Goal: Task Accomplishment & Management: Use online tool/utility

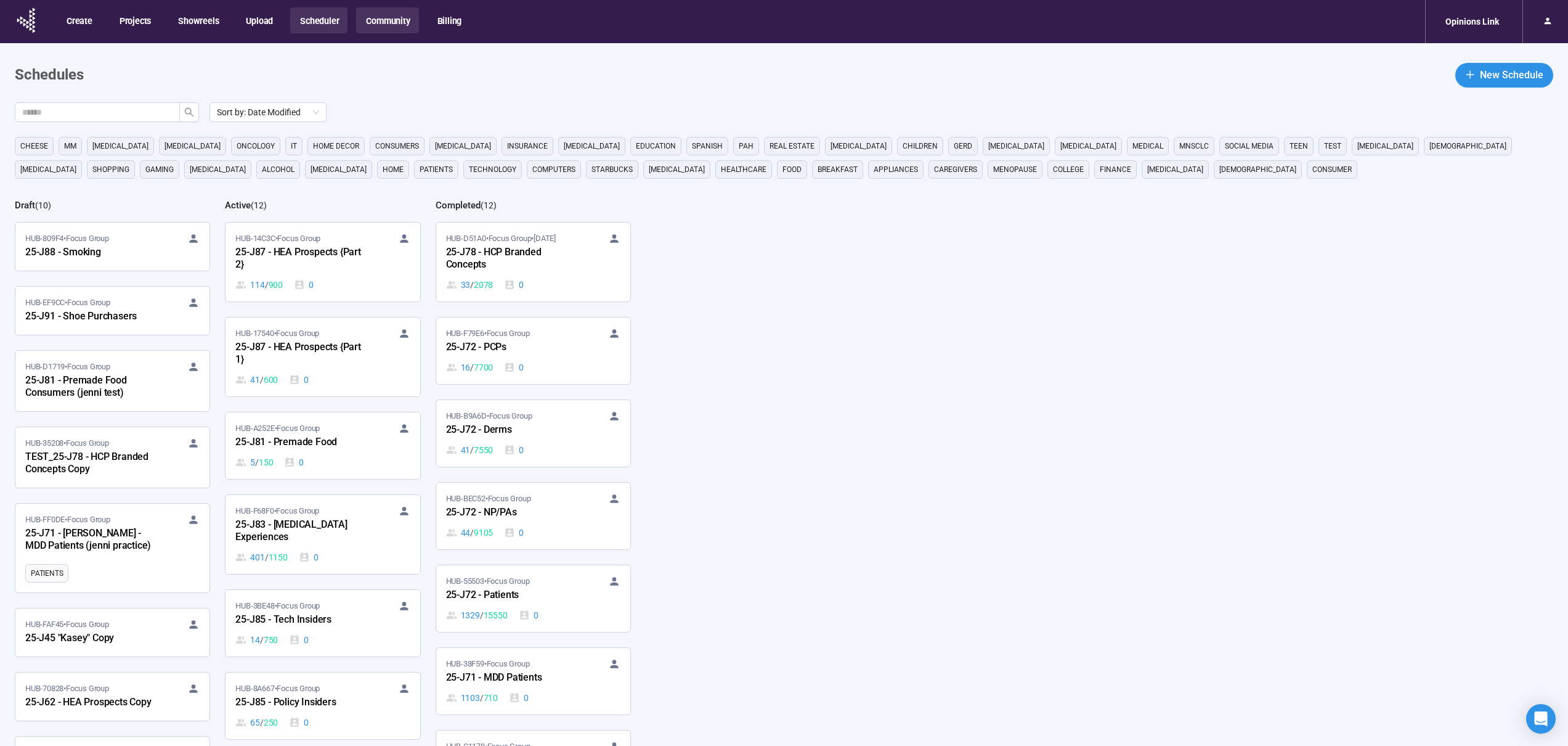
click at [385, 19] on button "Community" at bounding box center [387, 21] width 63 height 26
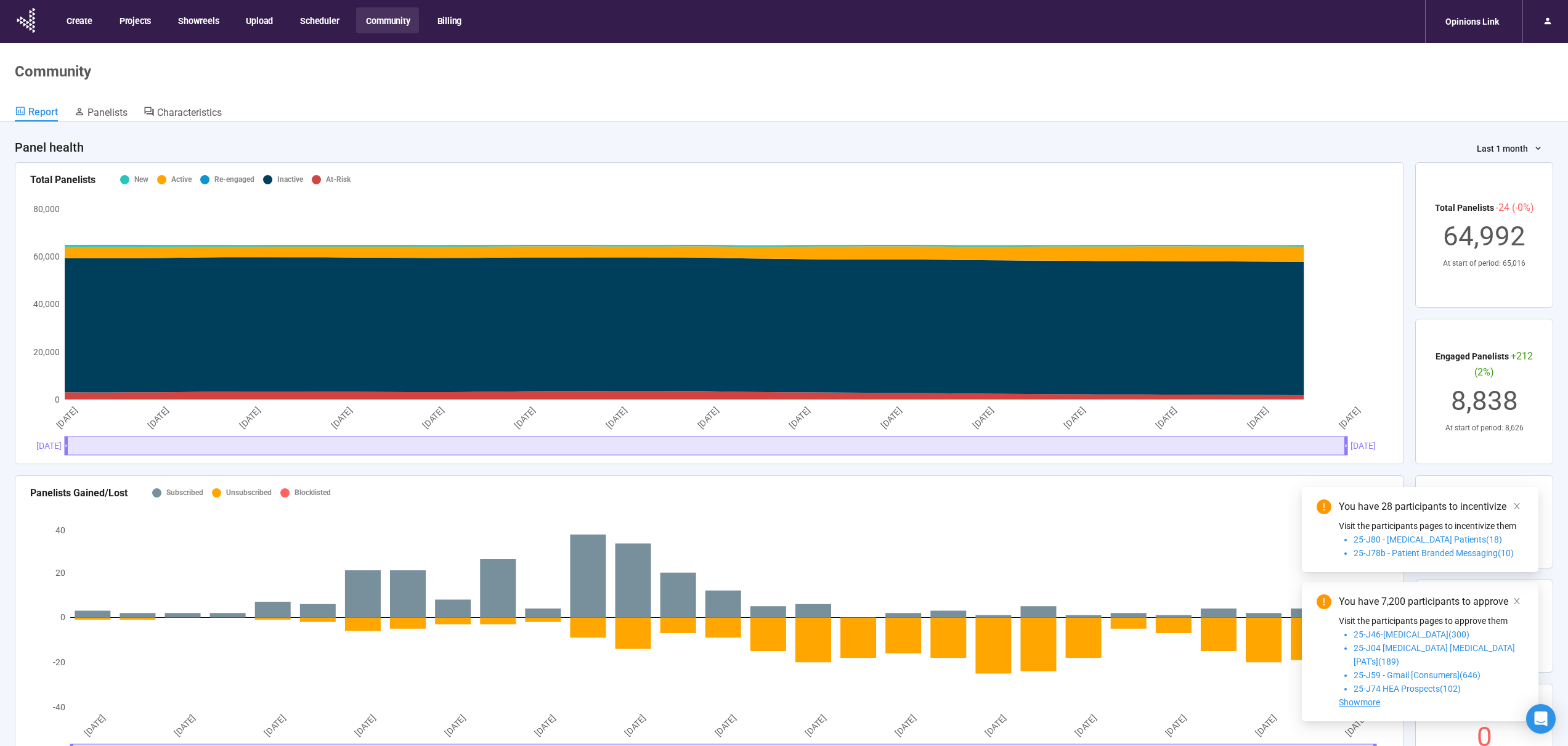
scroll to position [3, 0]
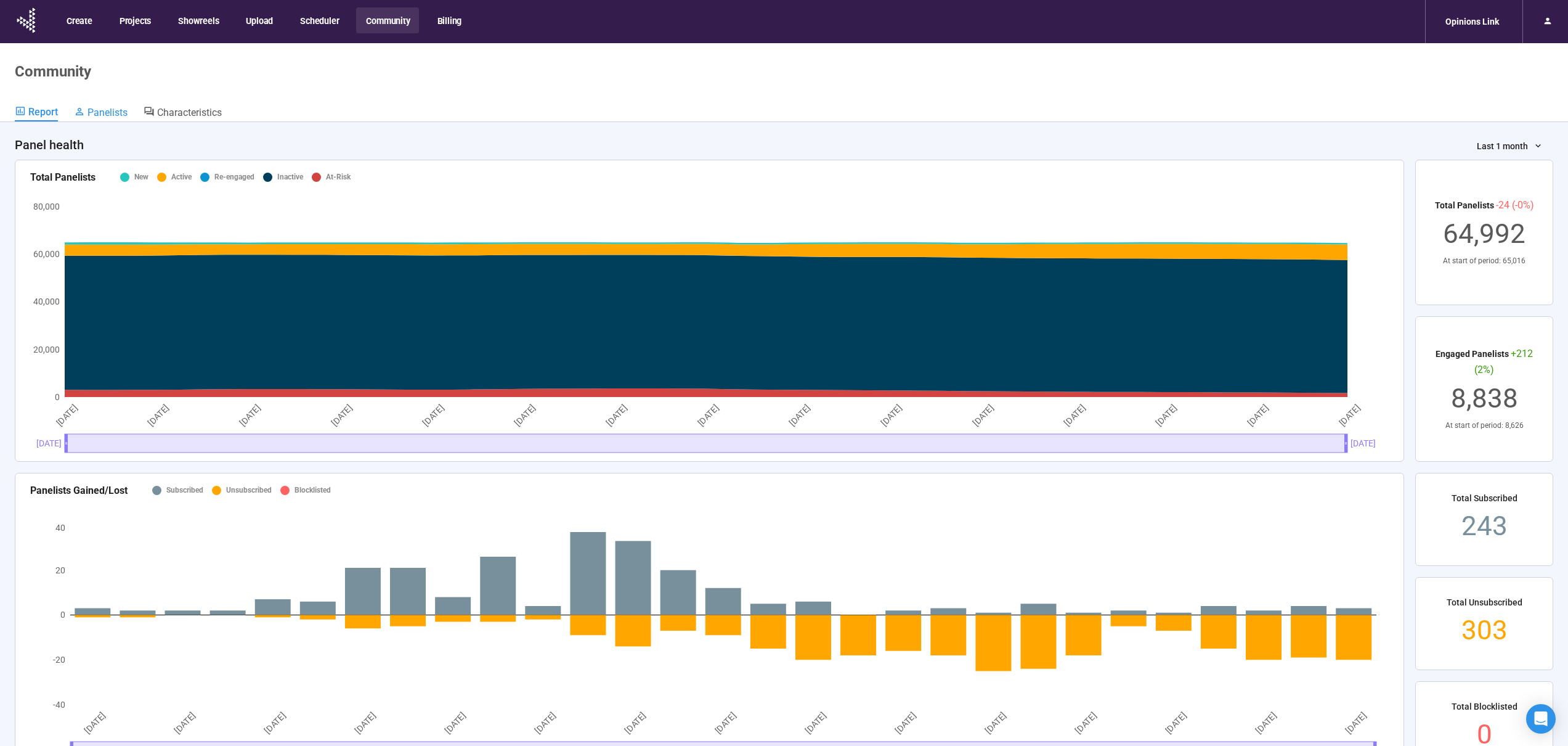
click at [111, 114] on span "Panelists" at bounding box center [107, 112] width 40 height 12
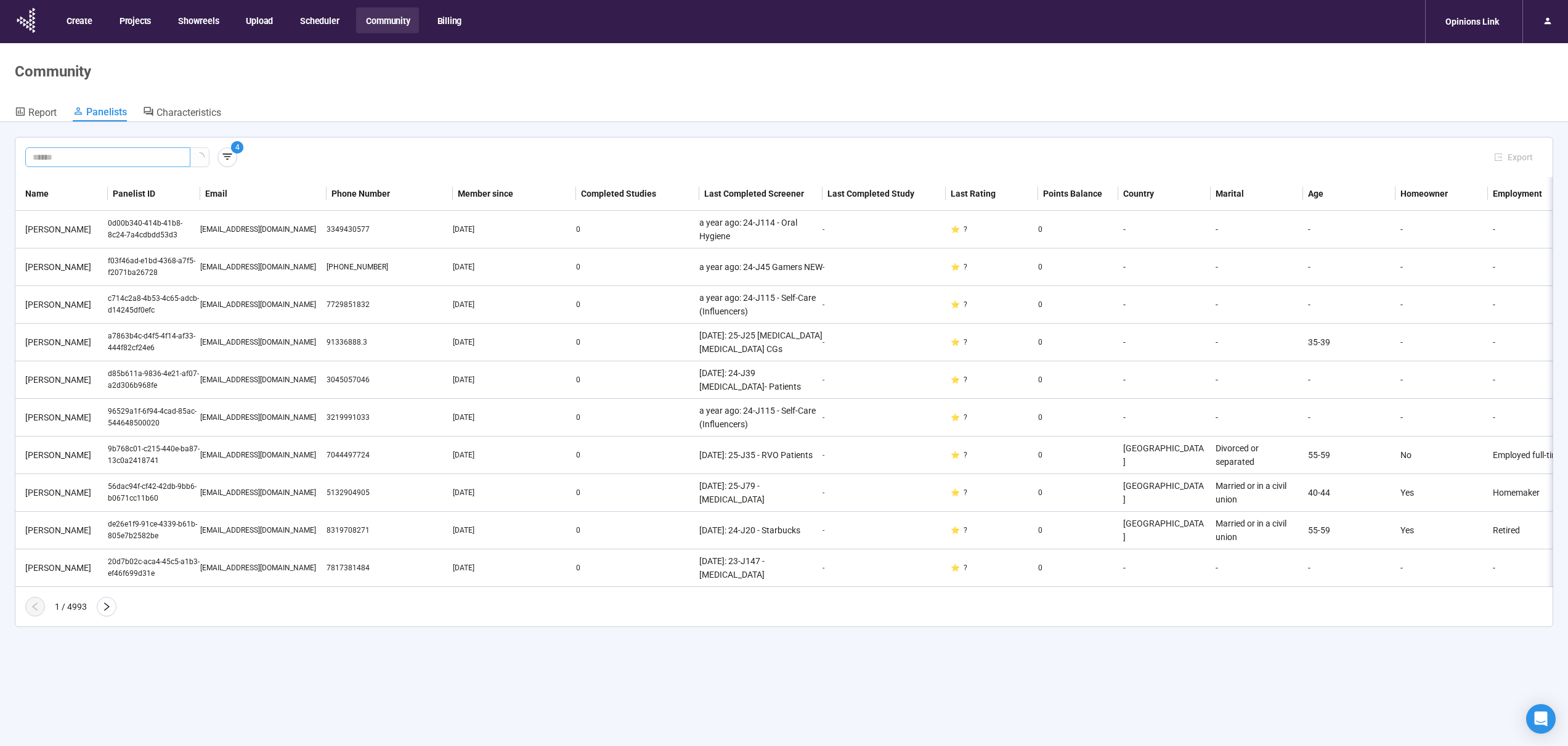
click at [119, 155] on input "text" at bounding box center [103, 157] width 141 height 14
click at [225, 159] on icon "button" at bounding box center [227, 156] width 12 height 12
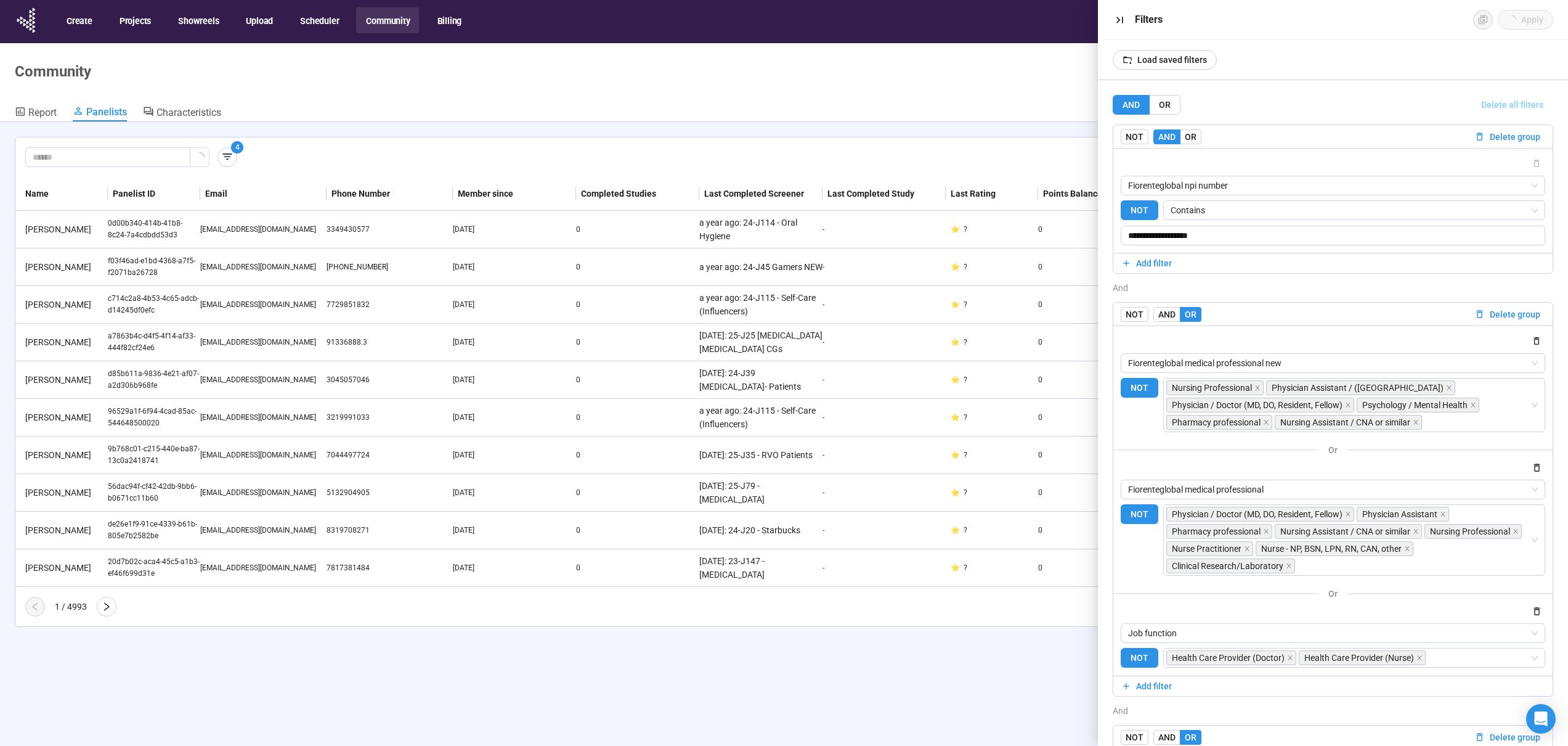
click at [1488, 103] on span "Delete all filters" at bounding box center [1512, 105] width 63 height 14
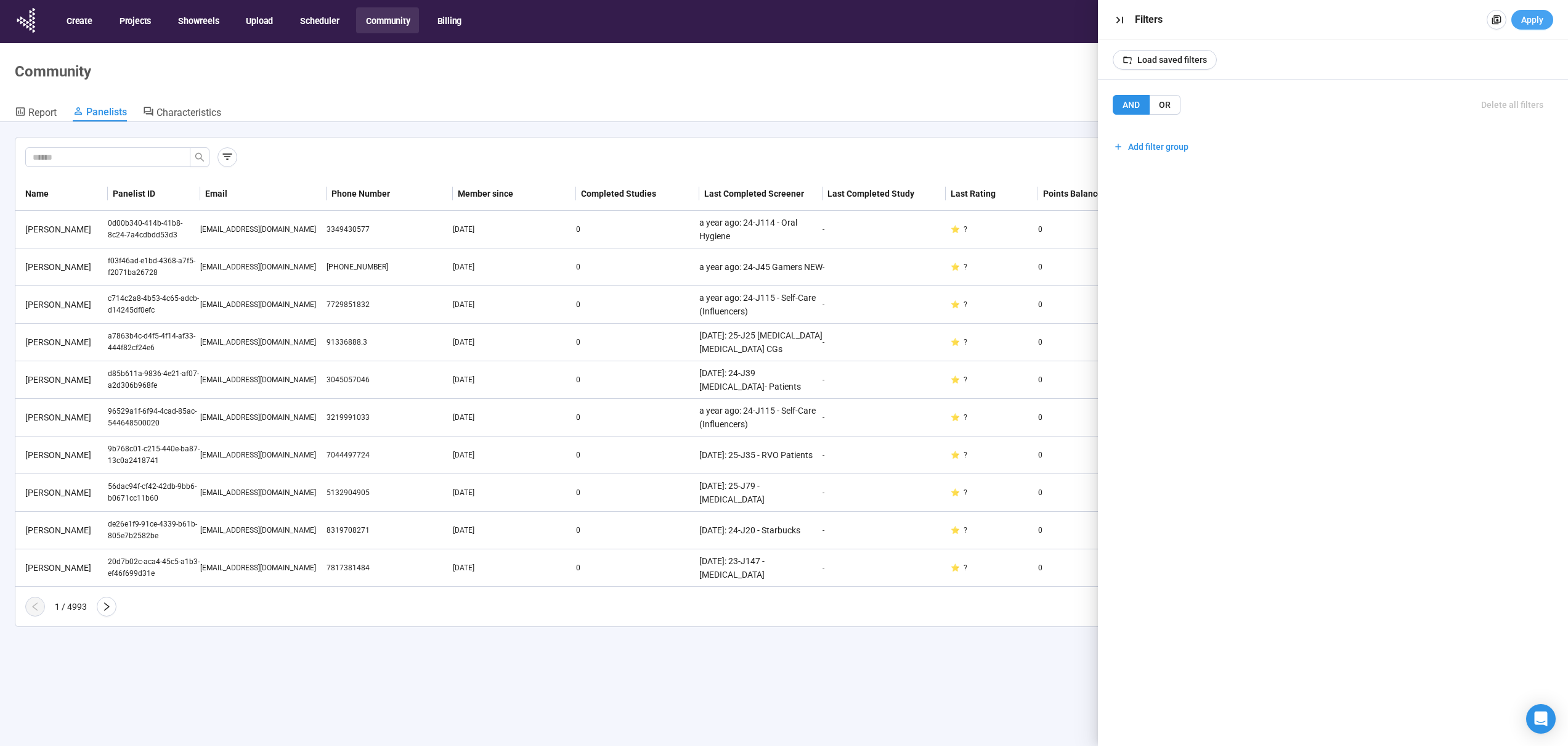
click at [1531, 19] on span "Apply" at bounding box center [1533, 20] width 22 height 14
click at [1537, 16] on span "Apply" at bounding box center [1533, 20] width 22 height 14
click at [1541, 21] on span "Apply" at bounding box center [1533, 20] width 22 height 14
click at [1119, 21] on icon "button" at bounding box center [1120, 21] width 13 height 13
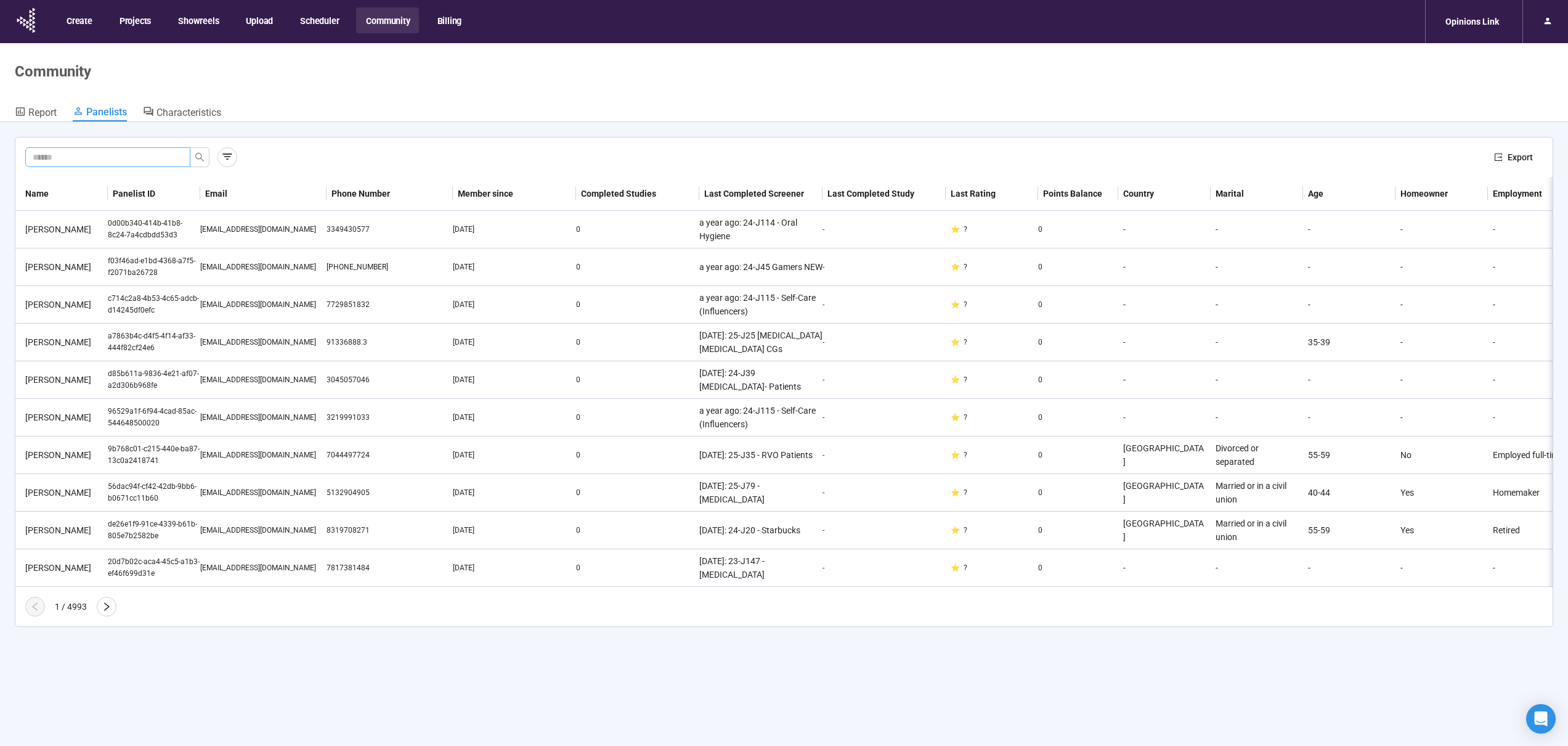
click at [64, 165] on div "Export" at bounding box center [784, 157] width 1537 height 39
click at [68, 160] on input "text" at bounding box center [103, 157] width 141 height 14
paste input "**********"
type input "**********"
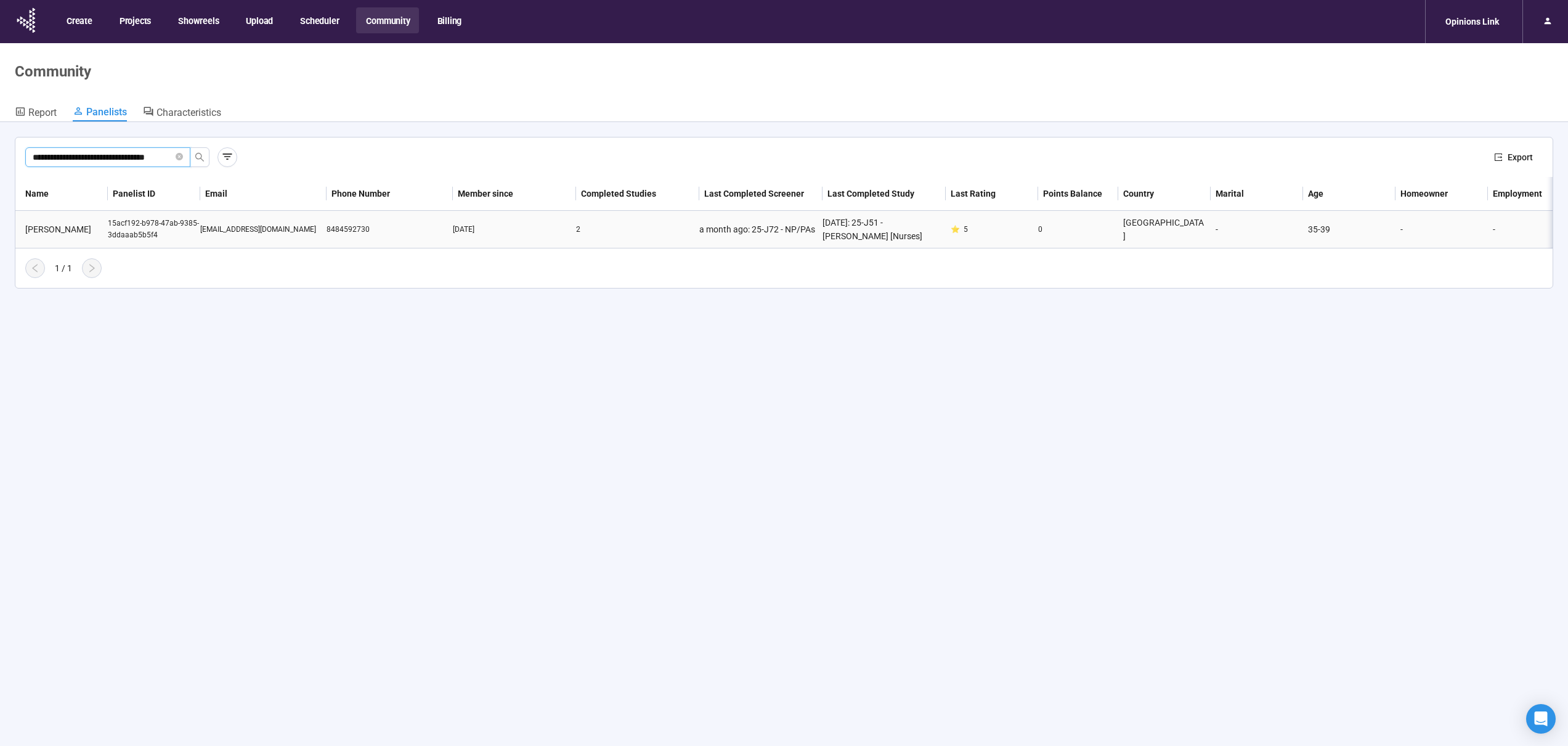
click at [286, 229] on div "[EMAIL_ADDRESS][DOMAIN_NAME]" at bounding box center [263, 230] width 126 height 12
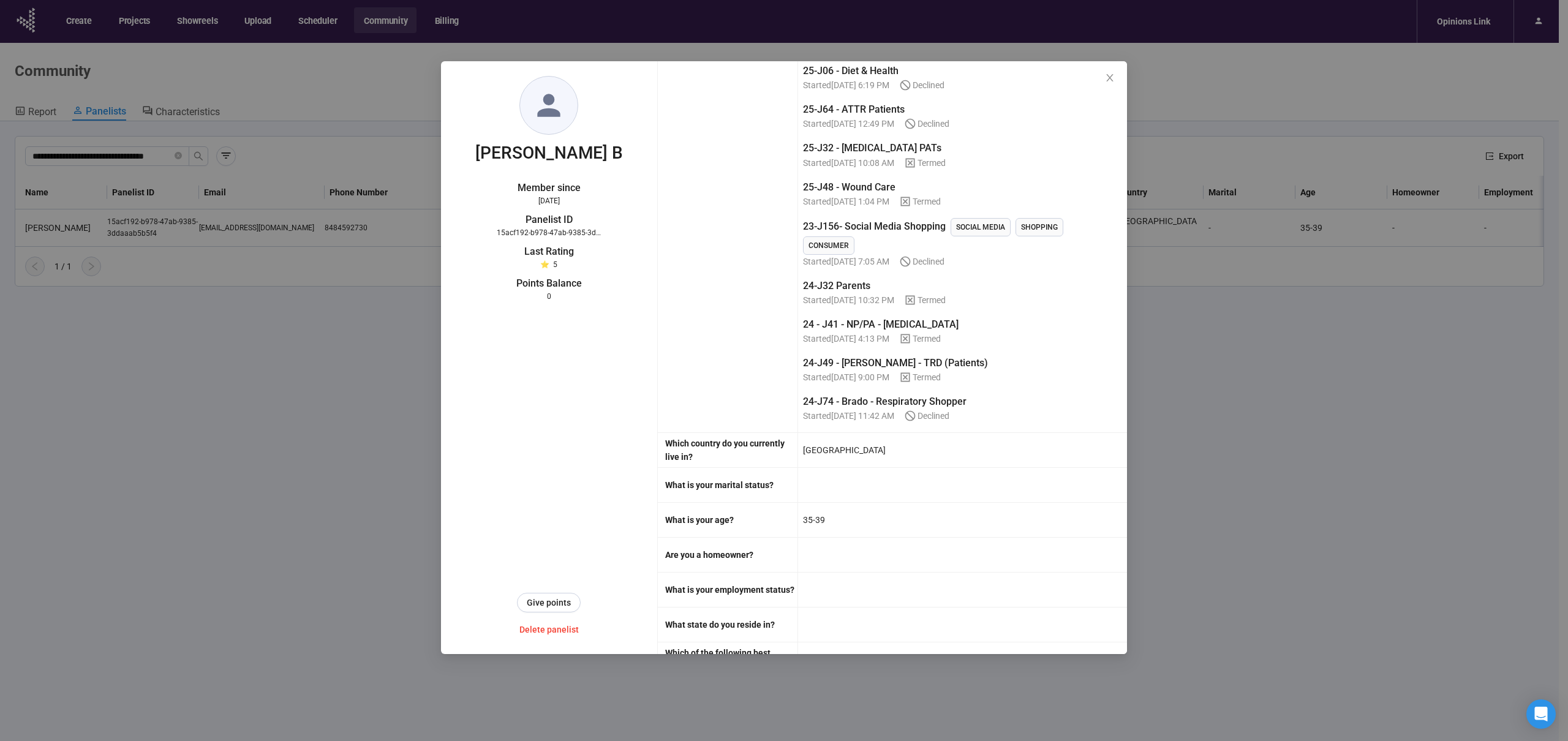
scroll to position [3256, 0]
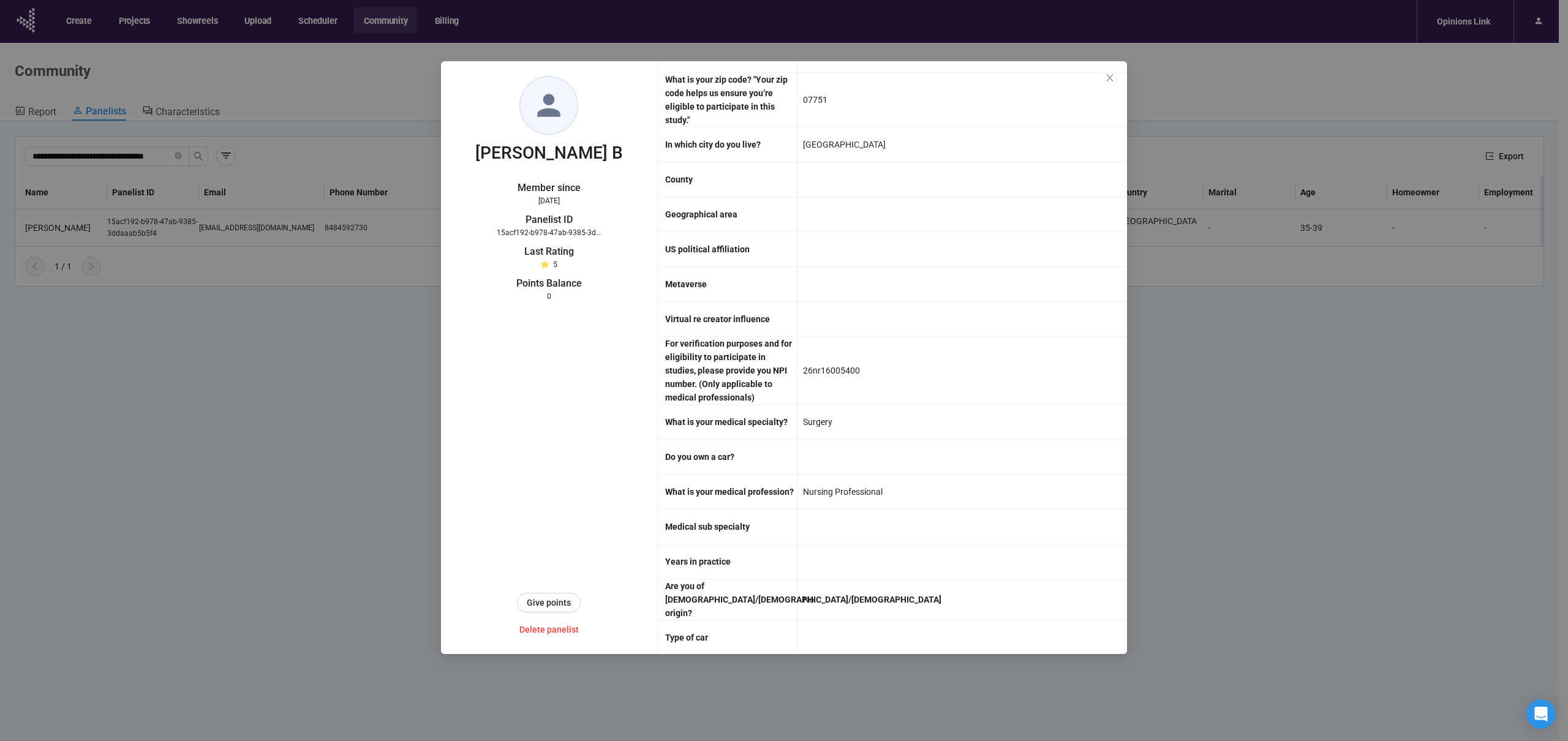
click at [811, 360] on div "26nr16005400" at bounding box center [831, 370] width 57 height 20
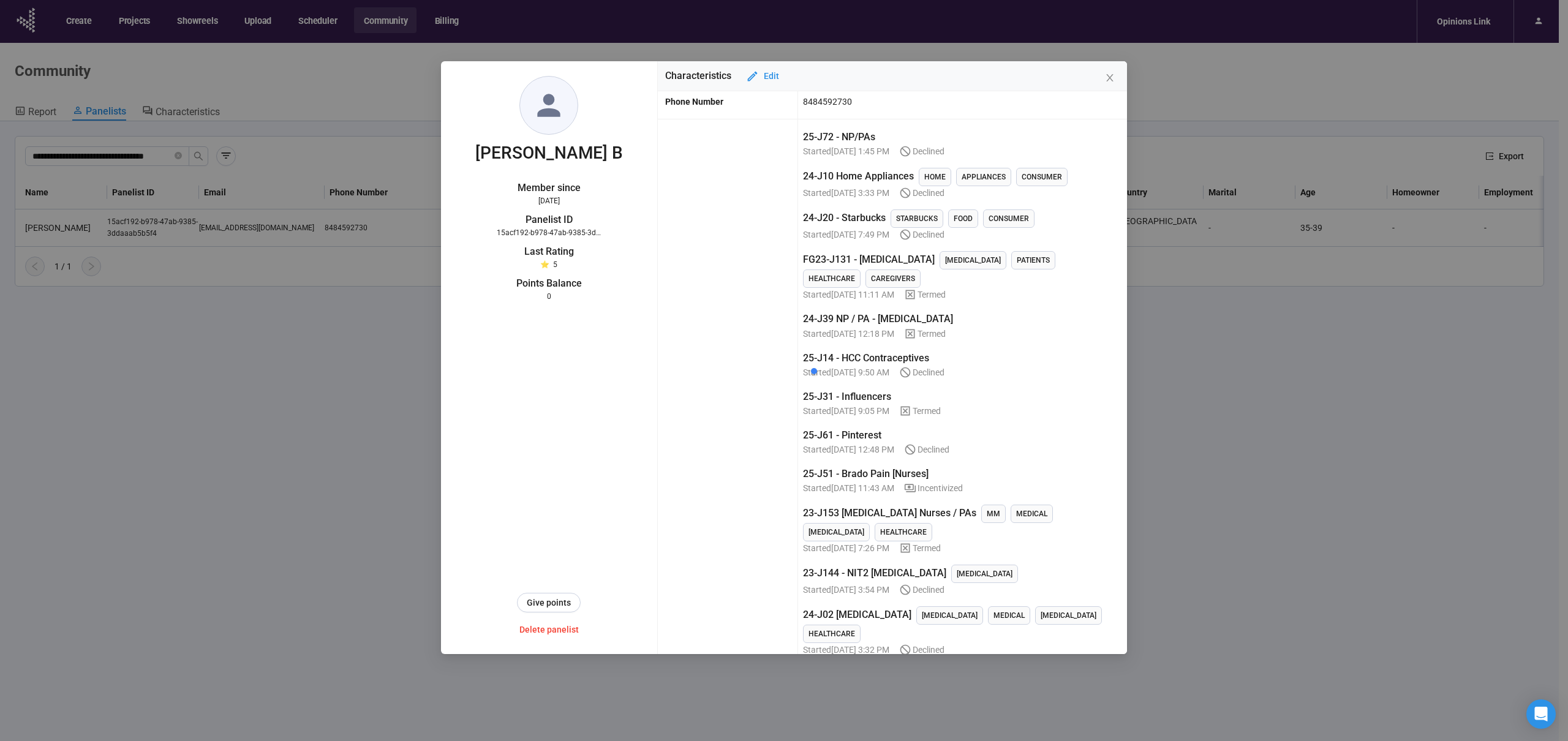
scroll to position [0, 0]
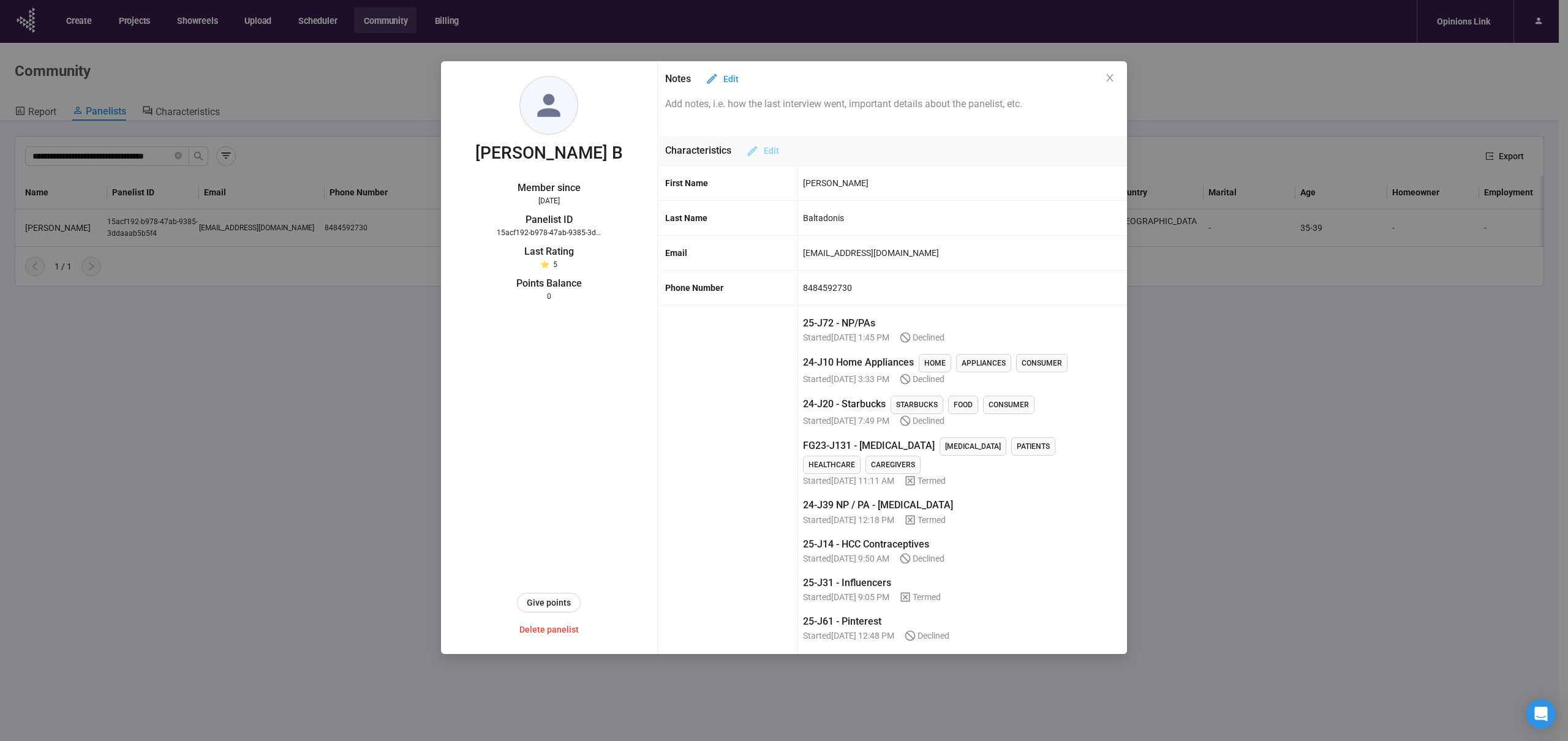
click at [764, 149] on span "Edit" at bounding box center [771, 150] width 16 height 14
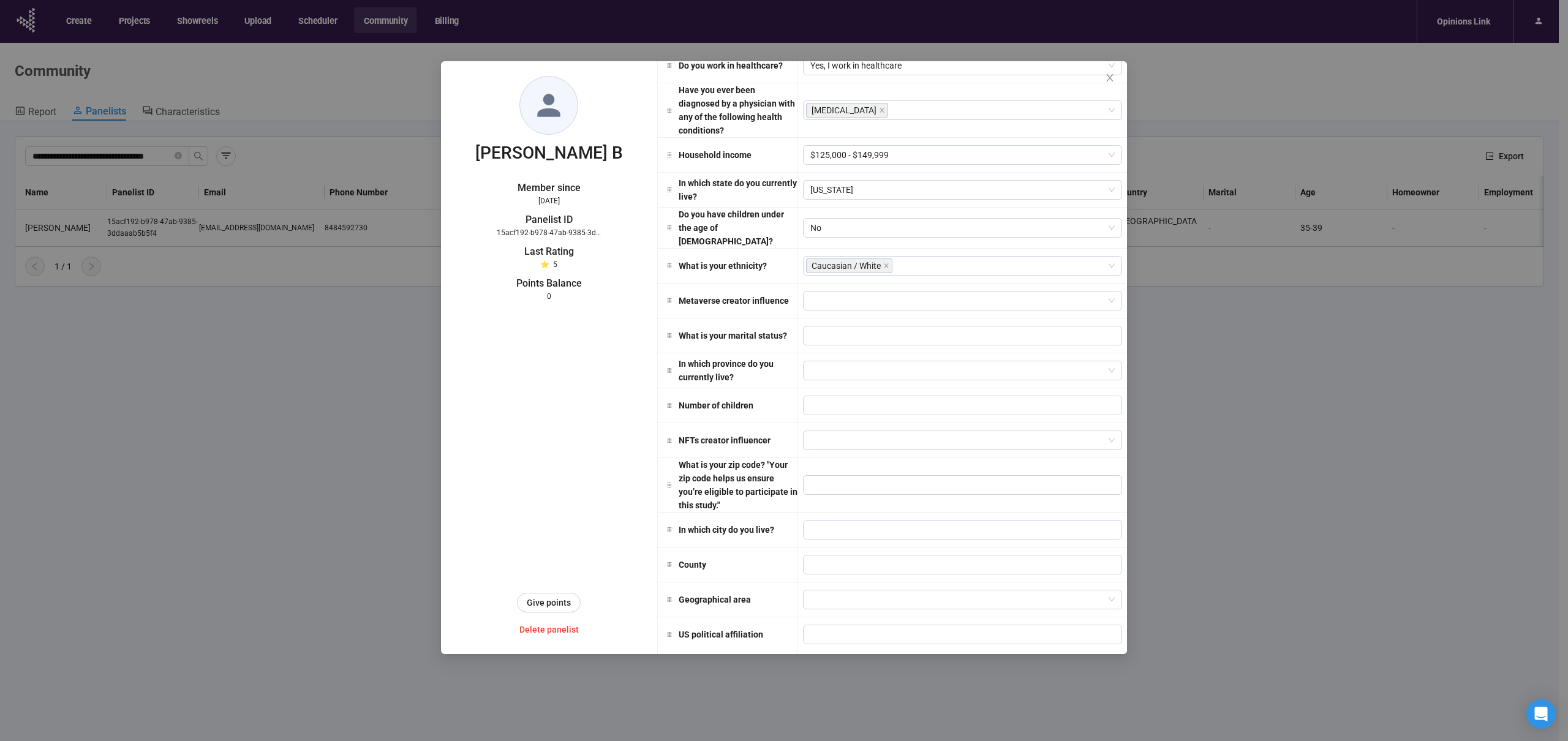
scroll to position [3397, 0]
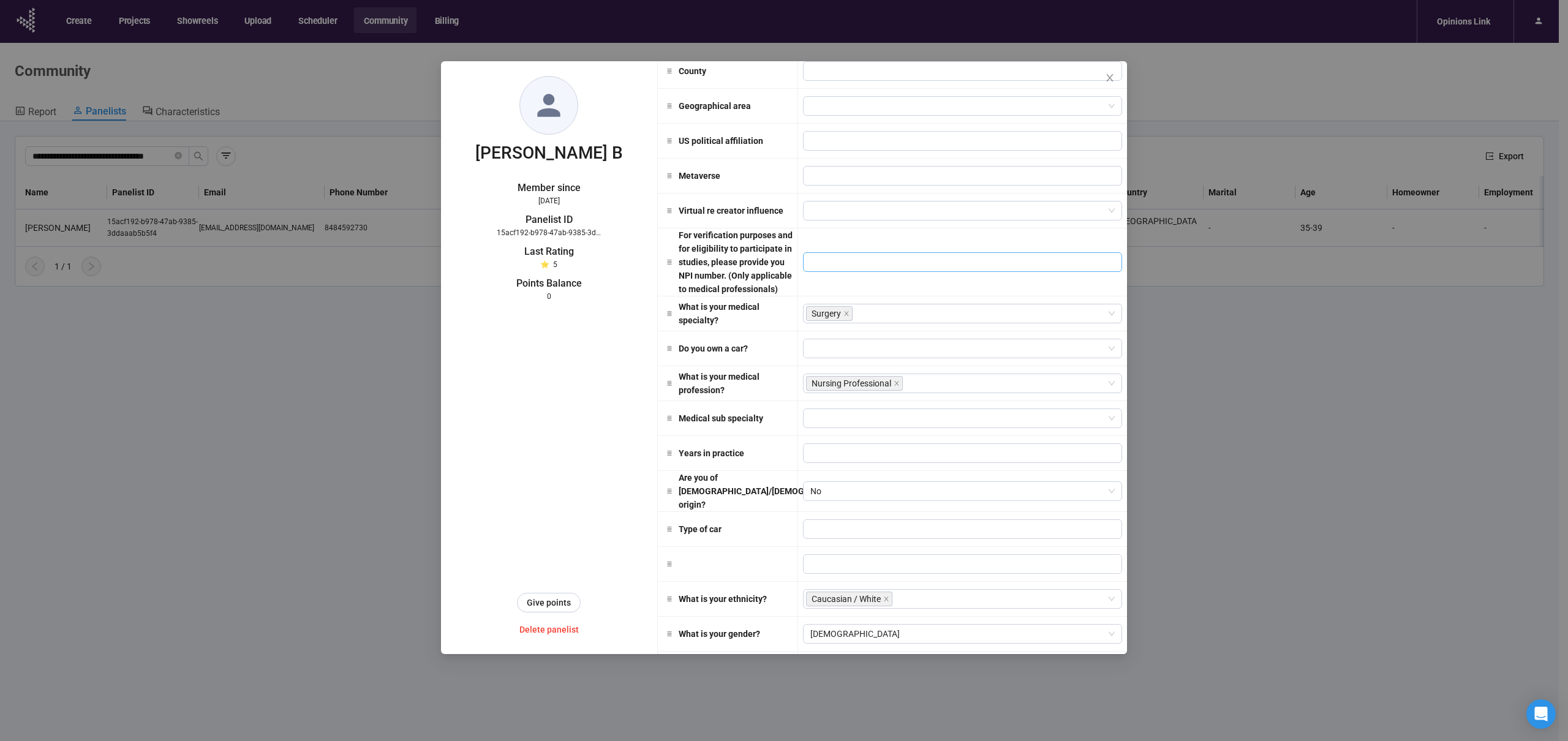
click at [868, 252] on input "text" at bounding box center [963, 262] width 319 height 19
click at [594, 396] on div "[PERSON_NAME] Member since [DATE] Panelist ID 15acf192-b978-47ab-9385-3ddaaab5b…" at bounding box center [549, 357] width 217 height 593
click at [831, 252] on input "text" at bounding box center [963, 262] width 319 height 19
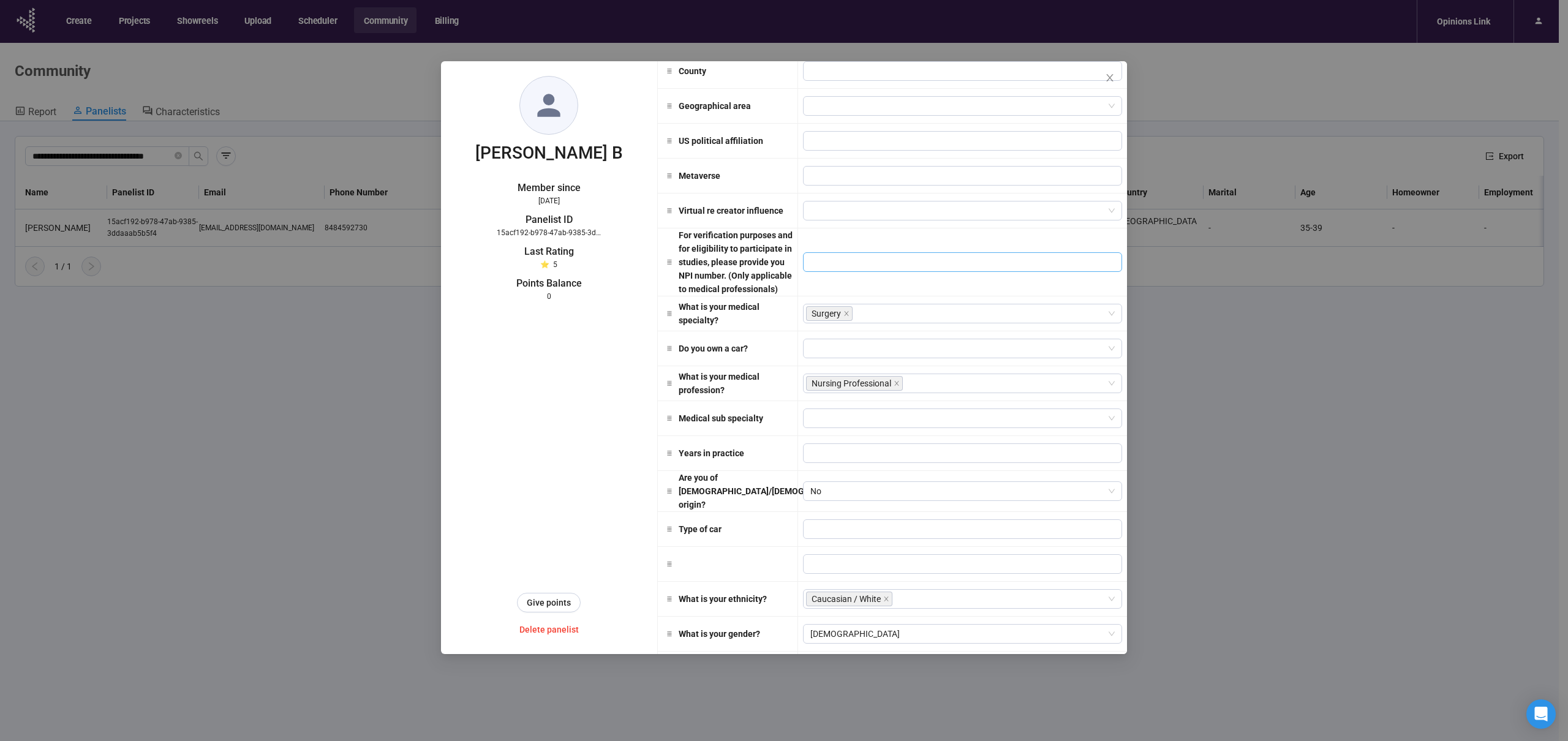
drag, startPoint x: 830, startPoint y: 248, endPoint x: 772, endPoint y: 239, distance: 58.7
click at [772, 239] on div "For verification purposes and for eligibility to participate in studies, please…" at bounding box center [893, 262] width 469 height 68
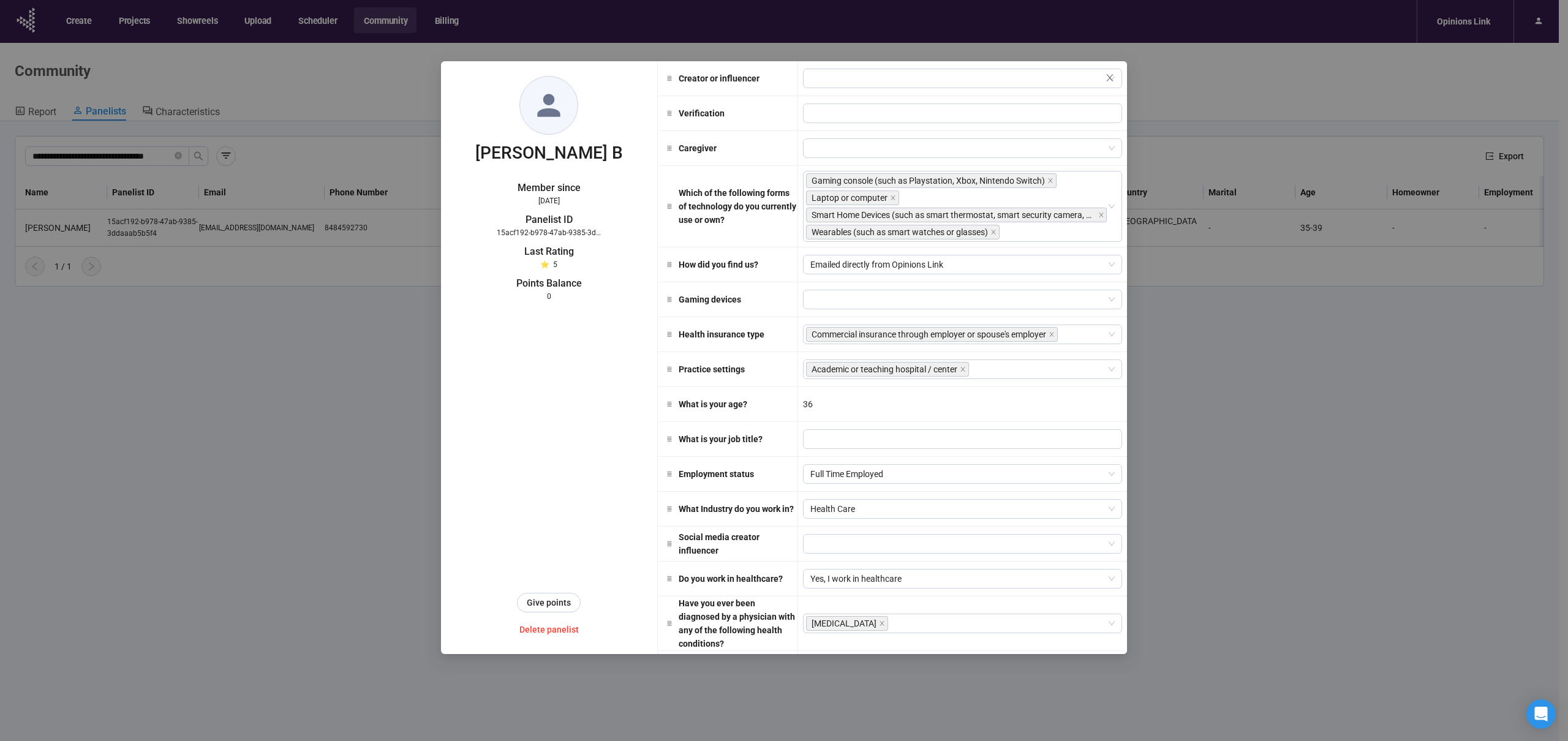
scroll to position [0, 0]
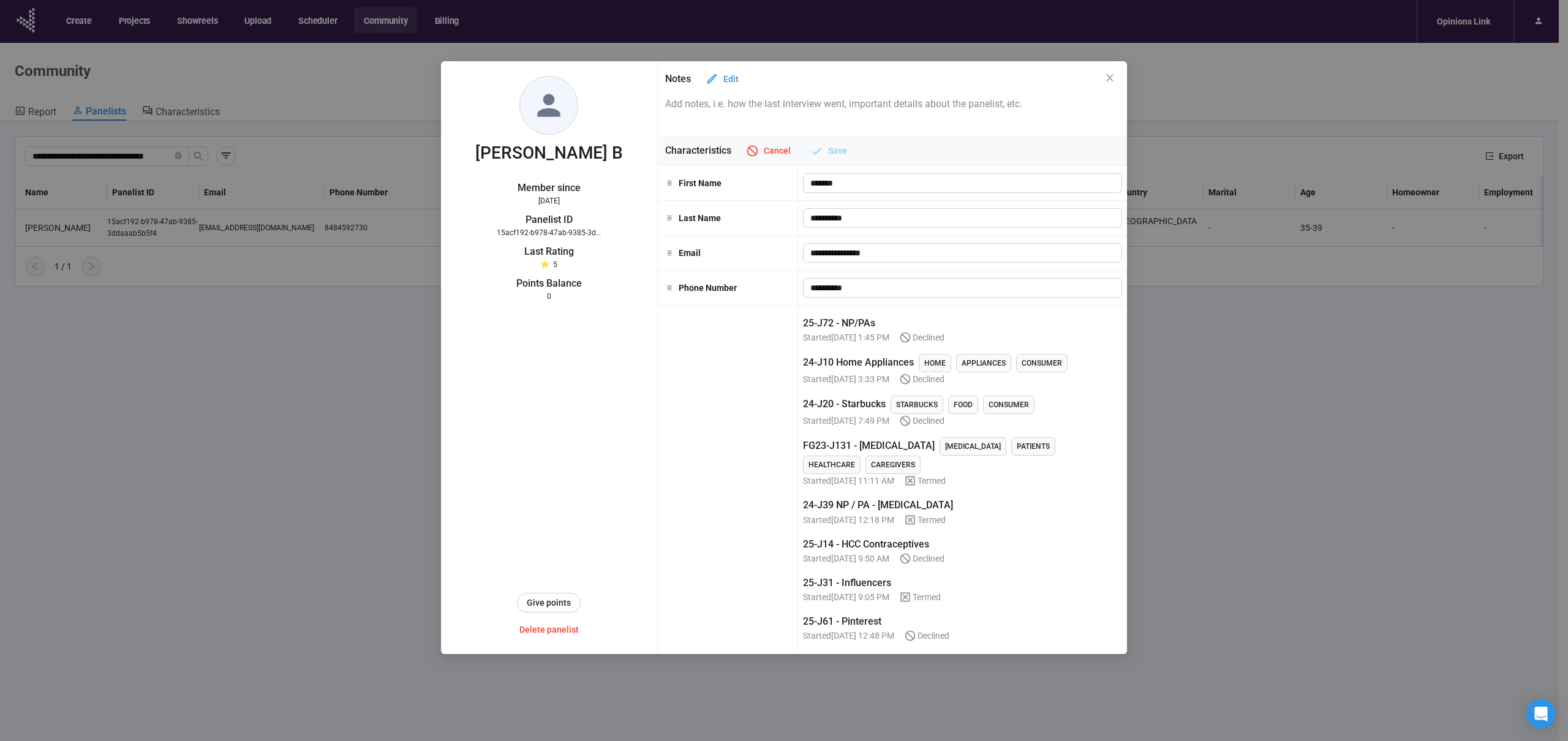
click at [829, 150] on span "Save" at bounding box center [838, 150] width 19 height 14
click at [765, 148] on span "Edit" at bounding box center [771, 150] width 16 height 14
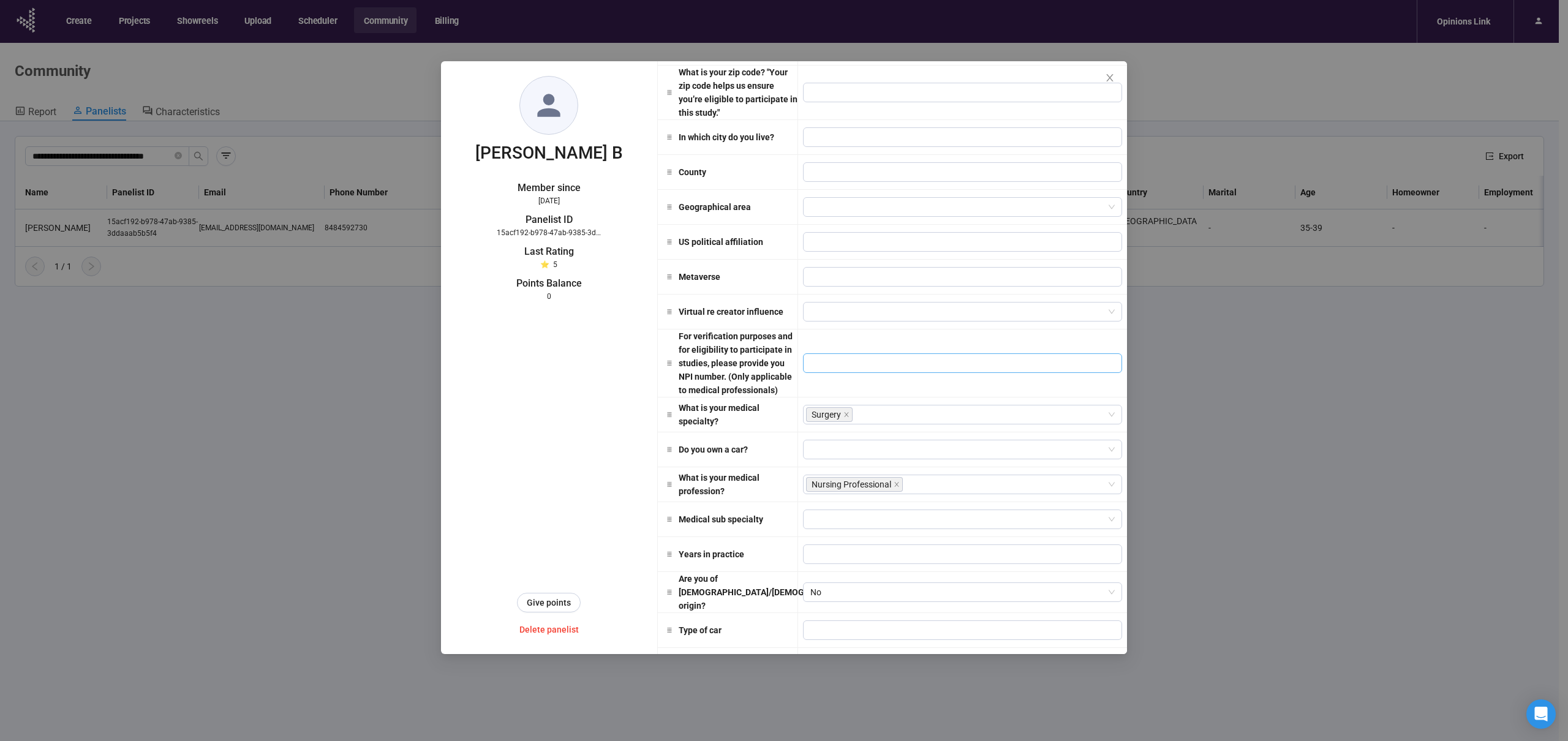
click at [858, 353] on input "text" at bounding box center [963, 363] width 319 height 19
type input "*"
type input "******"
click at [605, 399] on div "[PERSON_NAME] Member since [DATE] Panelist ID 15acf192-b978-47ab-9385-3ddaaab5b…" at bounding box center [549, 357] width 217 height 593
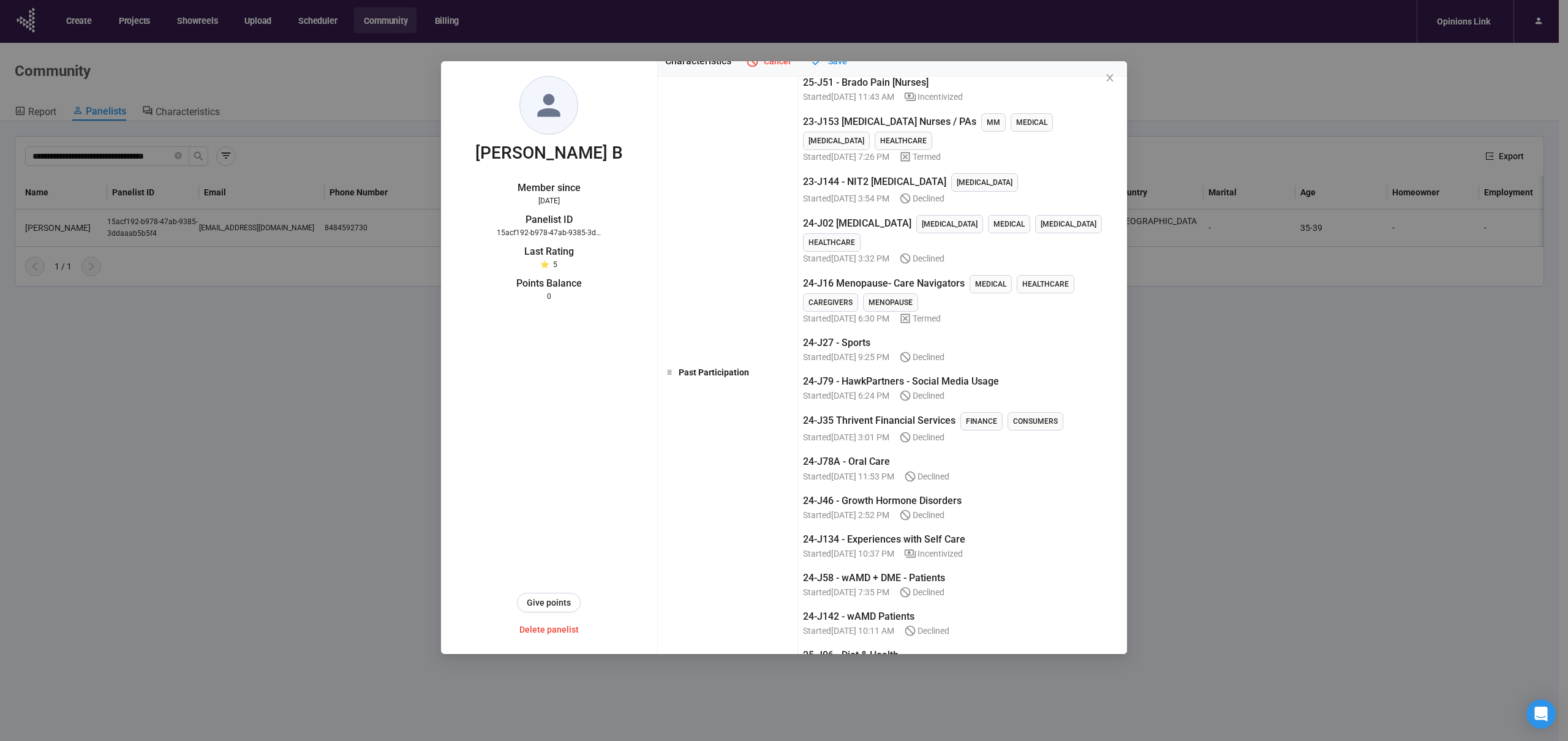
scroll to position [0, 0]
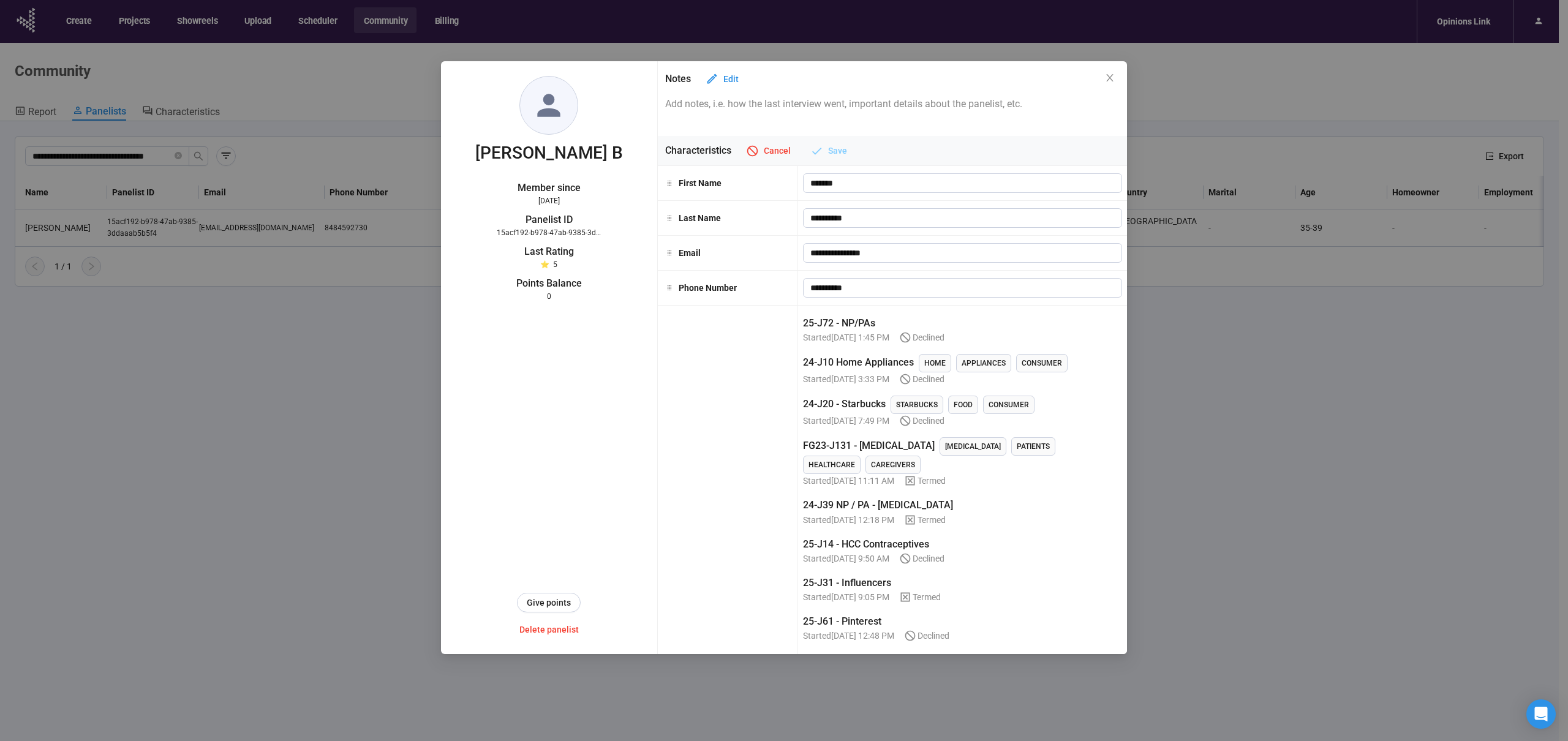
click at [829, 153] on span "Save" at bounding box center [838, 150] width 19 height 14
click at [755, 148] on icon "button" at bounding box center [752, 151] width 13 height 13
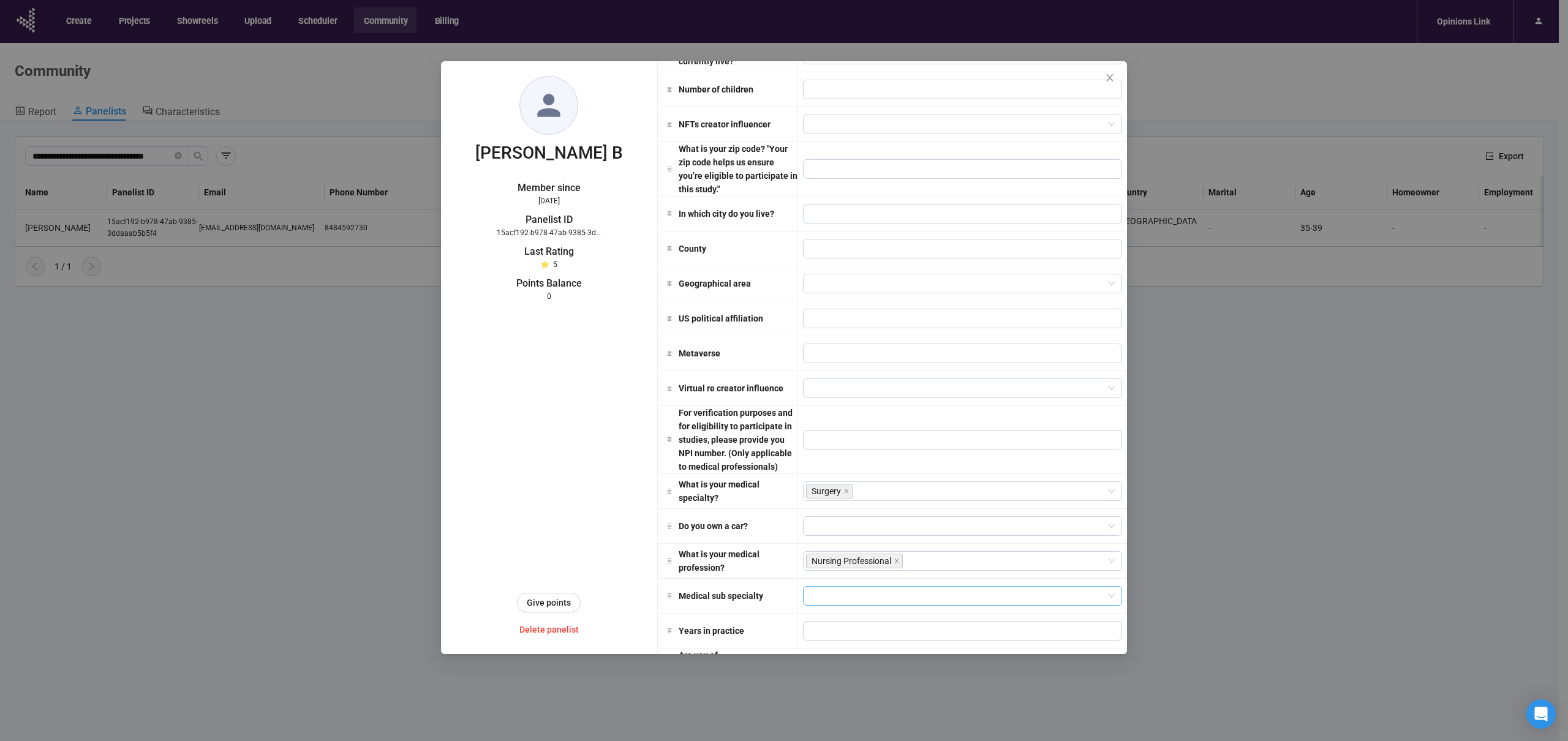
scroll to position [3347, 0]
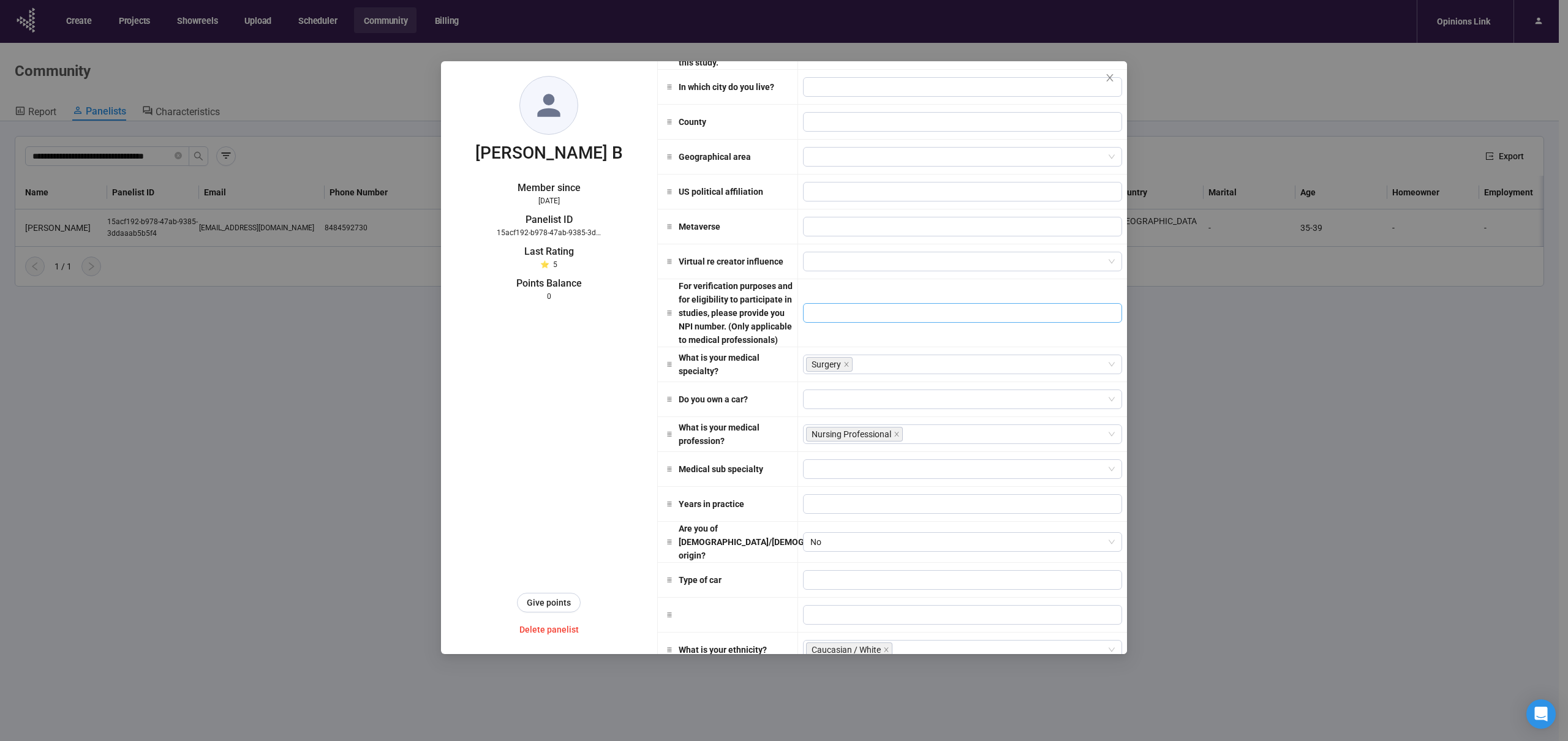
click at [872, 303] on input "text" at bounding box center [963, 313] width 319 height 19
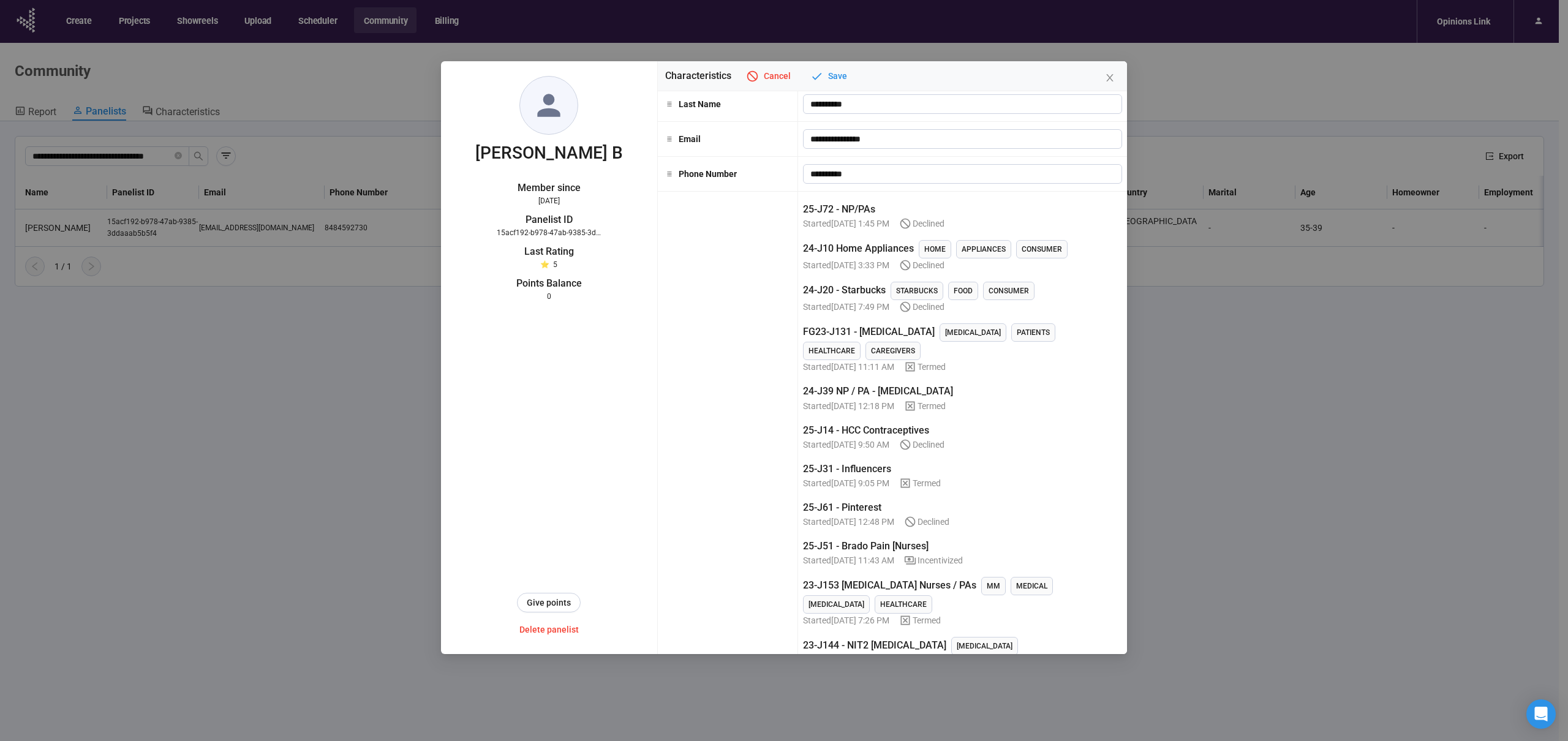
scroll to position [0, 0]
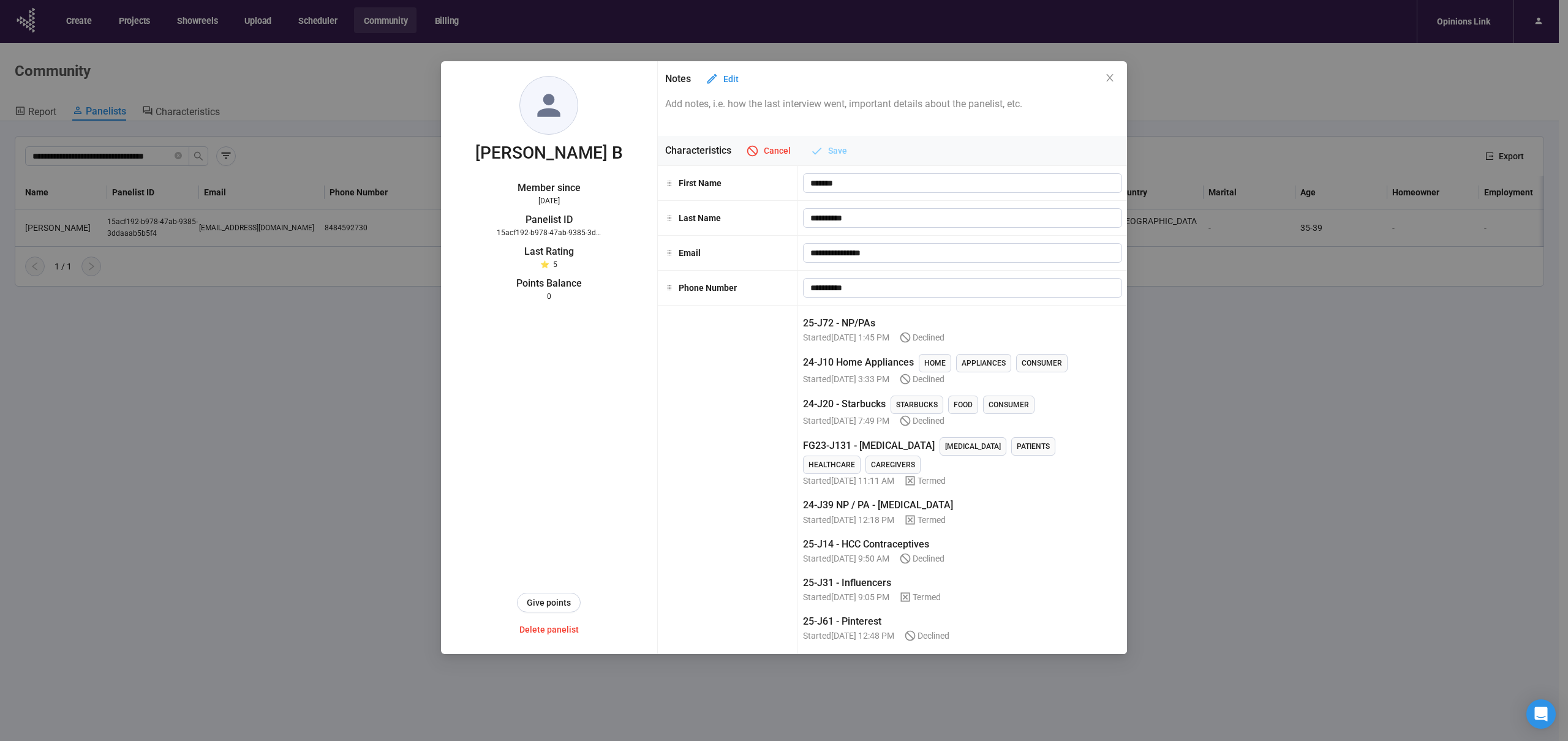
click at [830, 152] on span "Save" at bounding box center [838, 150] width 19 height 14
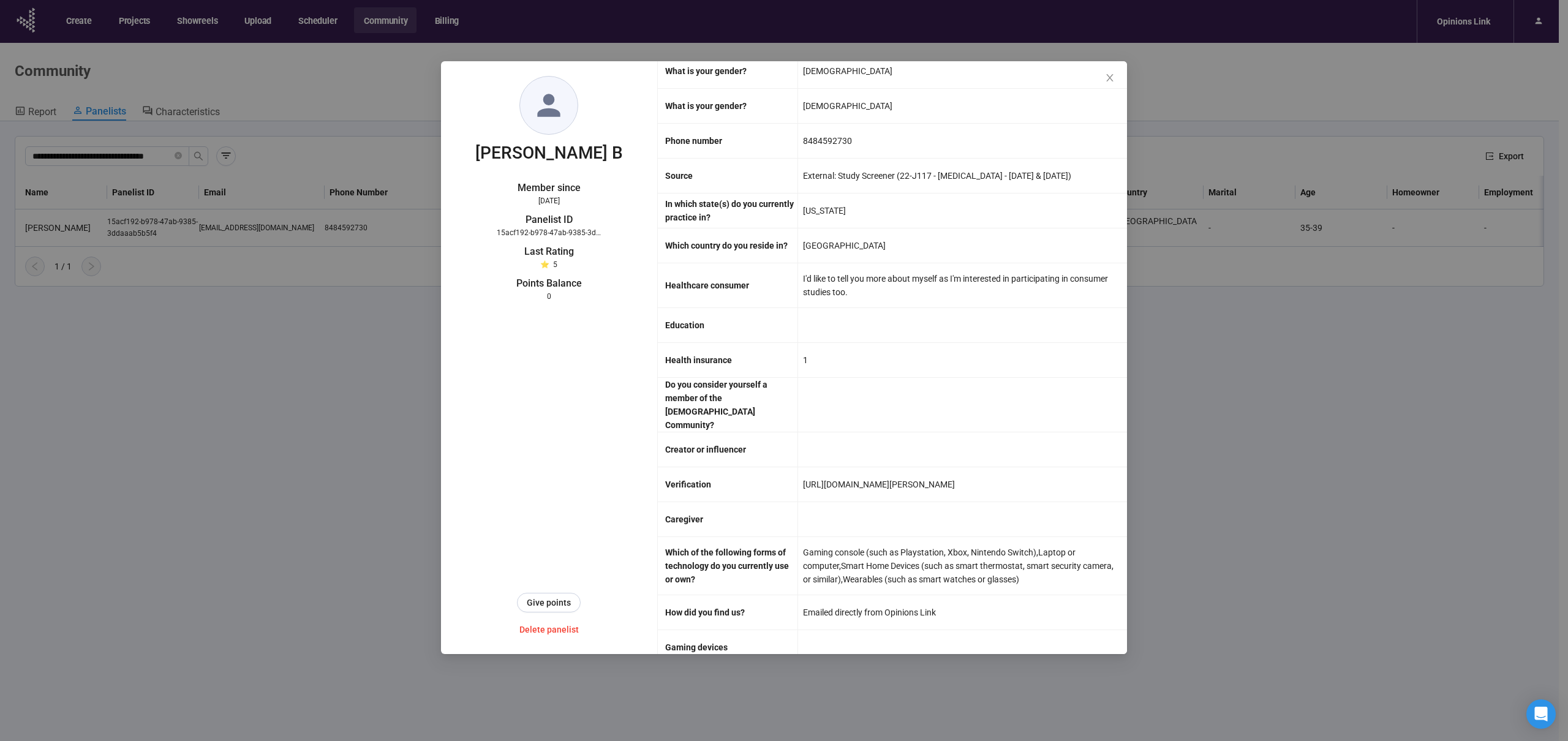
scroll to position [3256, 0]
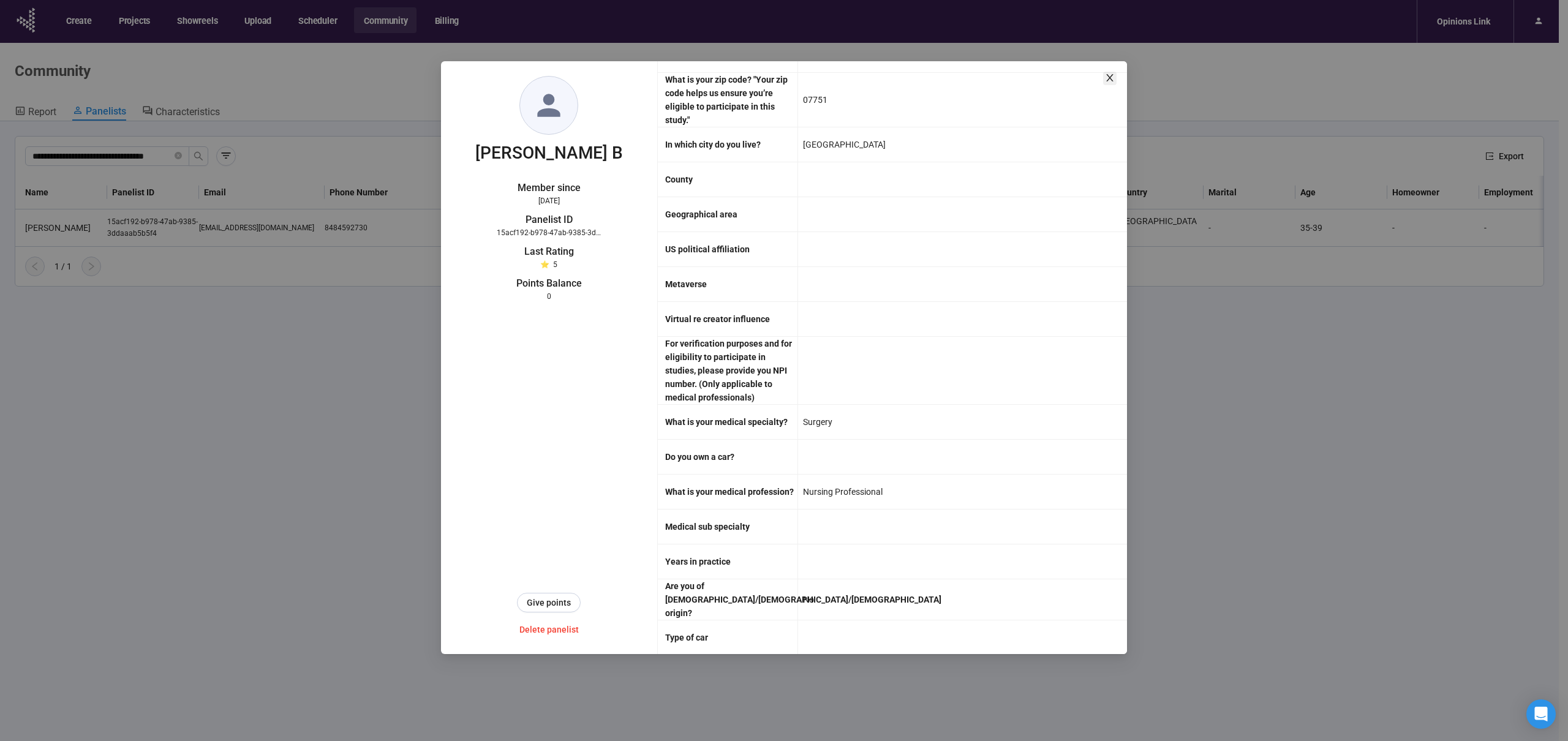
click at [1110, 77] on icon "close" at bounding box center [1110, 78] width 6 height 7
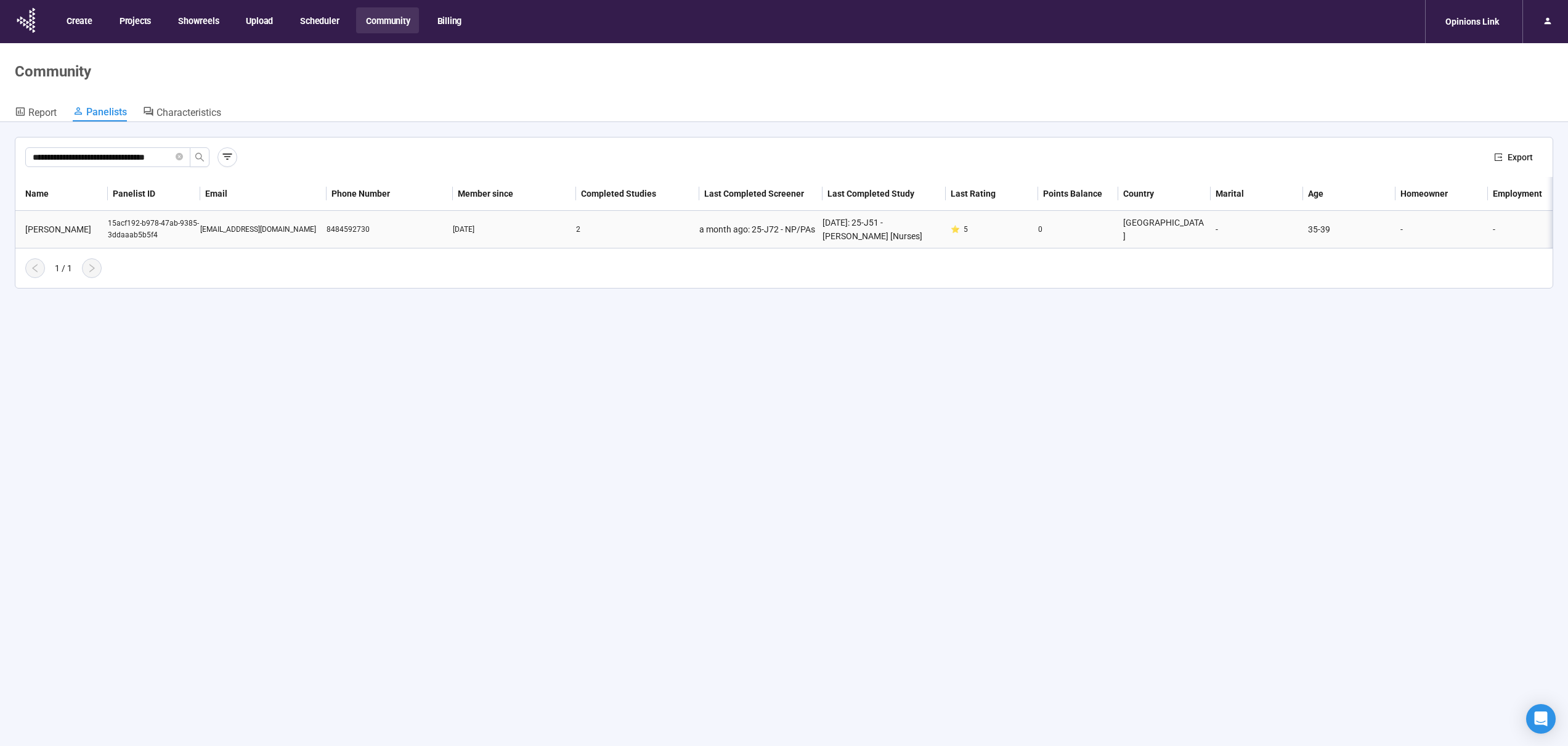
click at [514, 235] on td "[DATE]" at bounding box center [514, 230] width 123 height 37
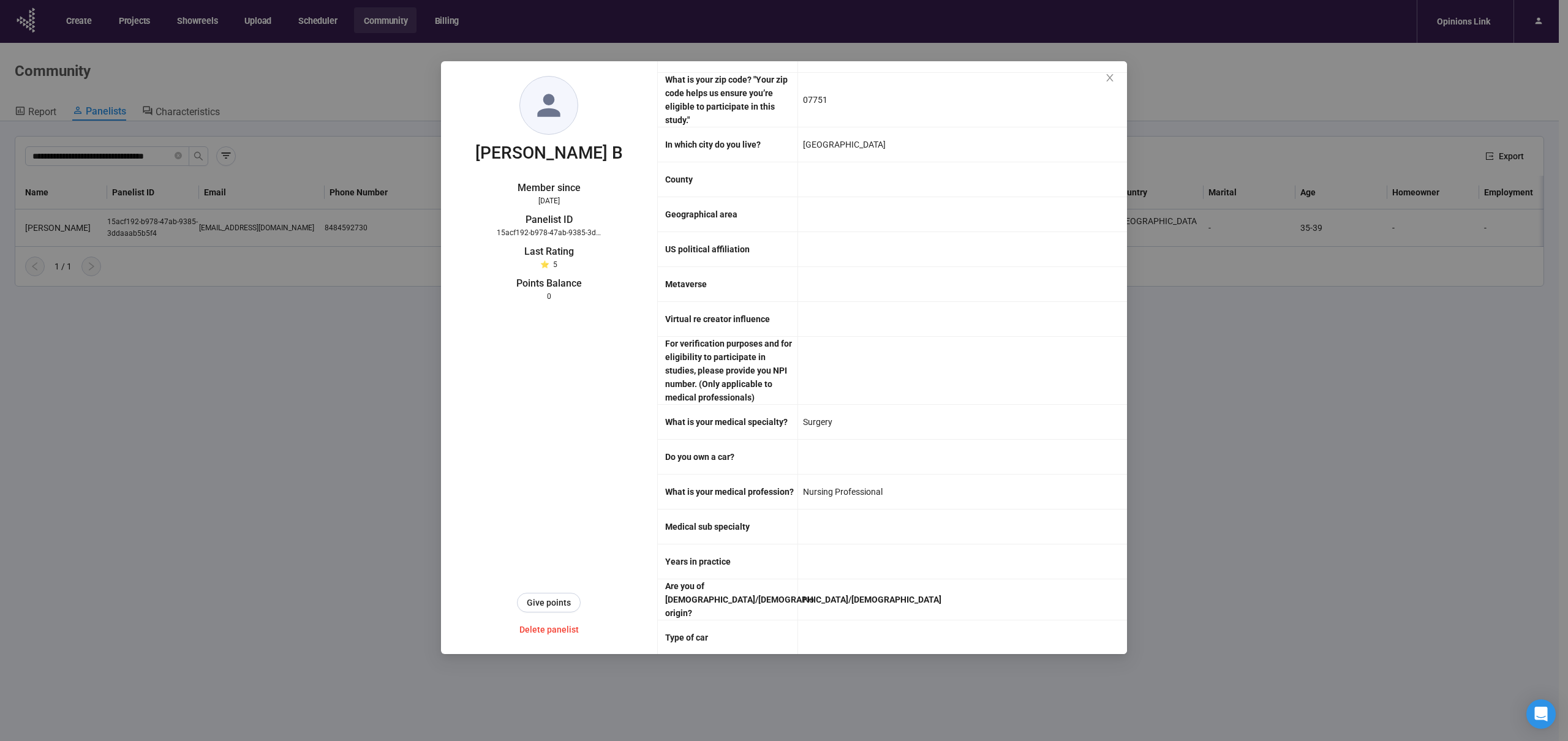
click at [845, 352] on div at bounding box center [962, 370] width 329 height 68
drag, startPoint x: 845, startPoint y: 352, endPoint x: 949, endPoint y: 367, distance: 105.1
click at [960, 367] on div at bounding box center [962, 370] width 329 height 68
drag, startPoint x: 884, startPoint y: 373, endPoint x: 906, endPoint y: 374, distance: 22.0
click at [912, 387] on div at bounding box center [962, 370] width 329 height 68
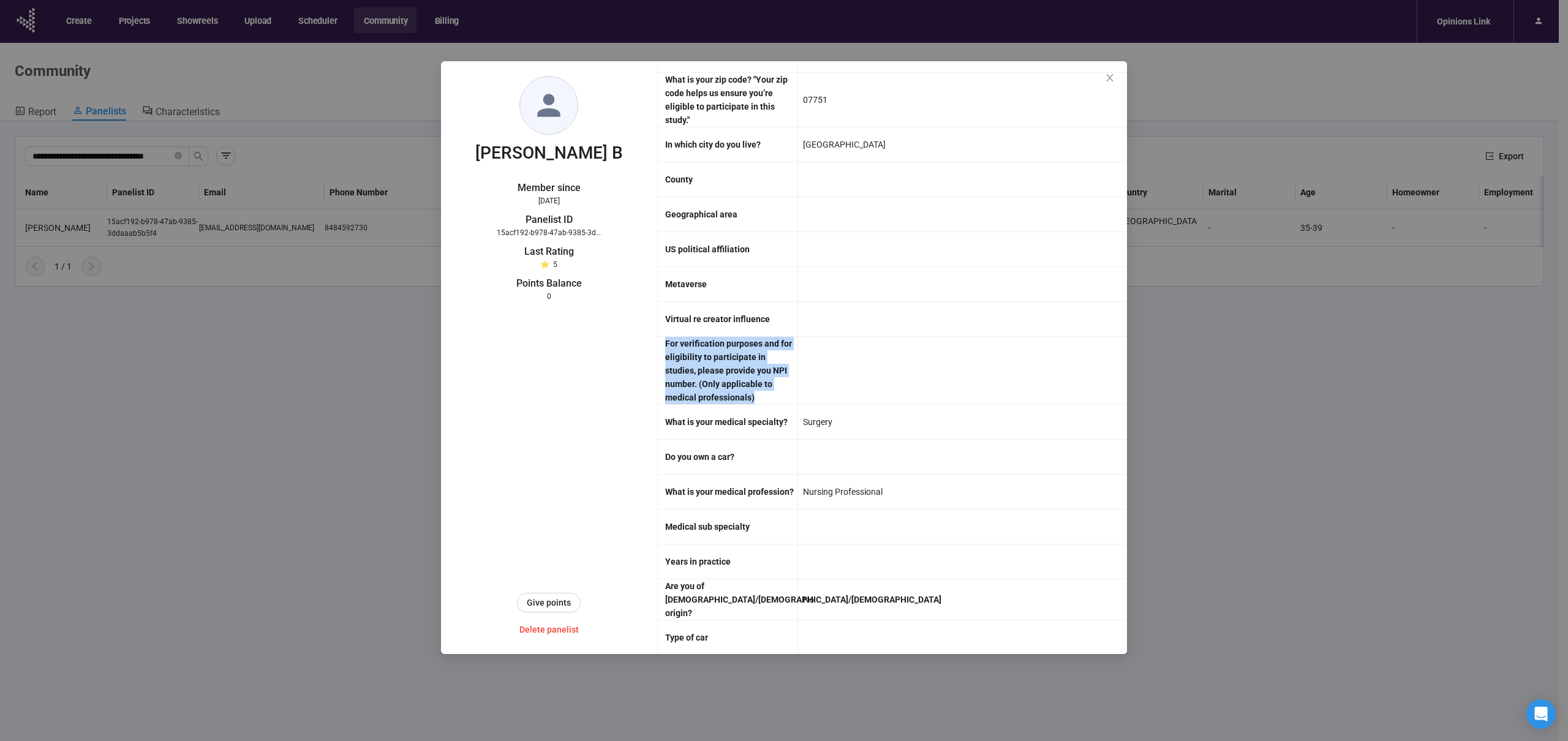
drag, startPoint x: 846, startPoint y: 299, endPoint x: 845, endPoint y: 174, distance: 125.0
drag, startPoint x: 820, startPoint y: 131, endPoint x: 869, endPoint y: 134, distance: 49.1
click at [869, 134] on div "[GEOGRAPHIC_DATA]" at bounding box center [962, 144] width 329 height 34
drag, startPoint x: 868, startPoint y: 351, endPoint x: 887, endPoint y: 357, distance: 19.9
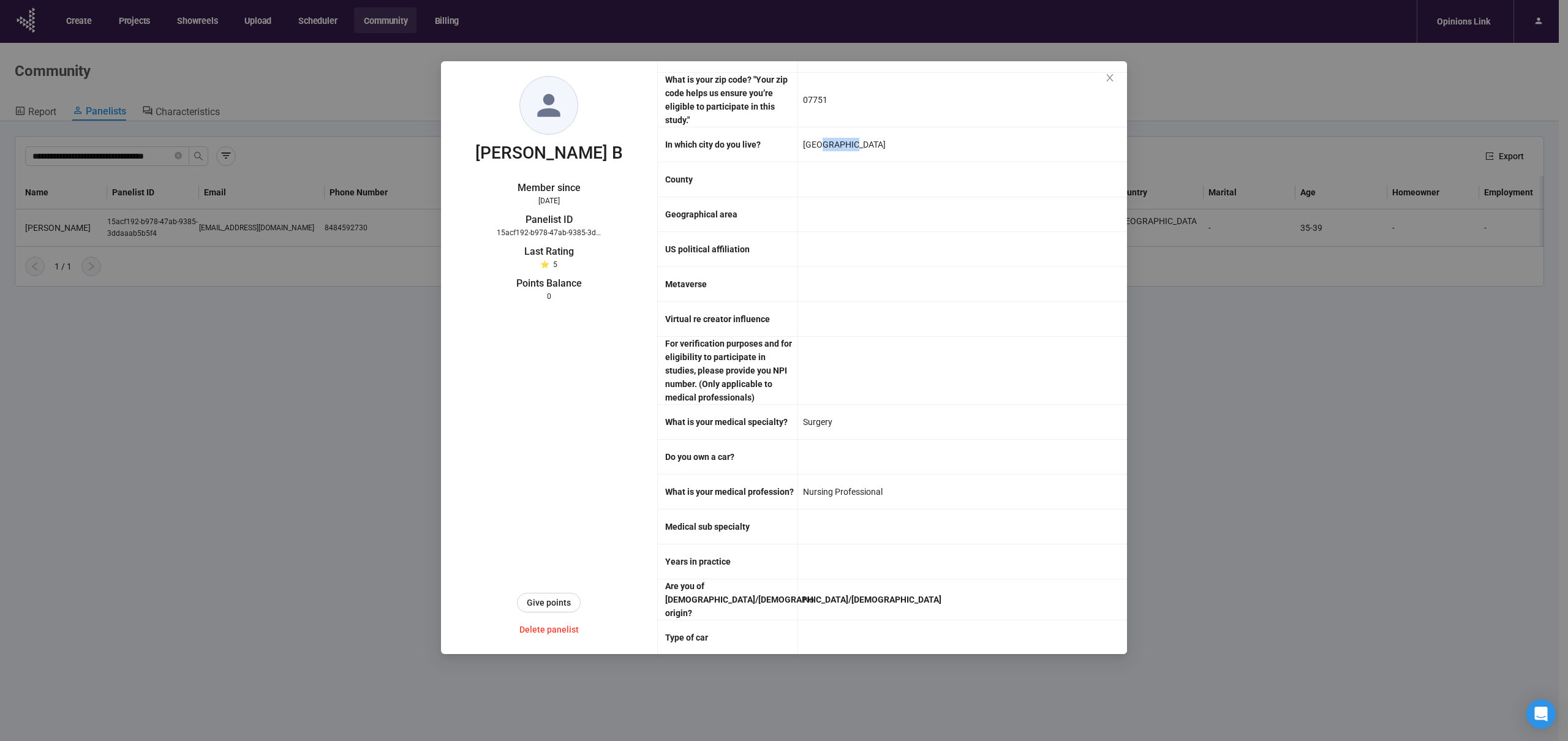
click at [846, 351] on div at bounding box center [962, 370] width 329 height 68
drag, startPoint x: 887, startPoint y: 357, endPoint x: 943, endPoint y: 365, distance: 56.6
click at [958, 365] on div at bounding box center [962, 370] width 329 height 68
drag, startPoint x: 943, startPoint y: 365, endPoint x: 849, endPoint y: 362, distance: 94.0
click at [841, 362] on div at bounding box center [962, 370] width 329 height 68
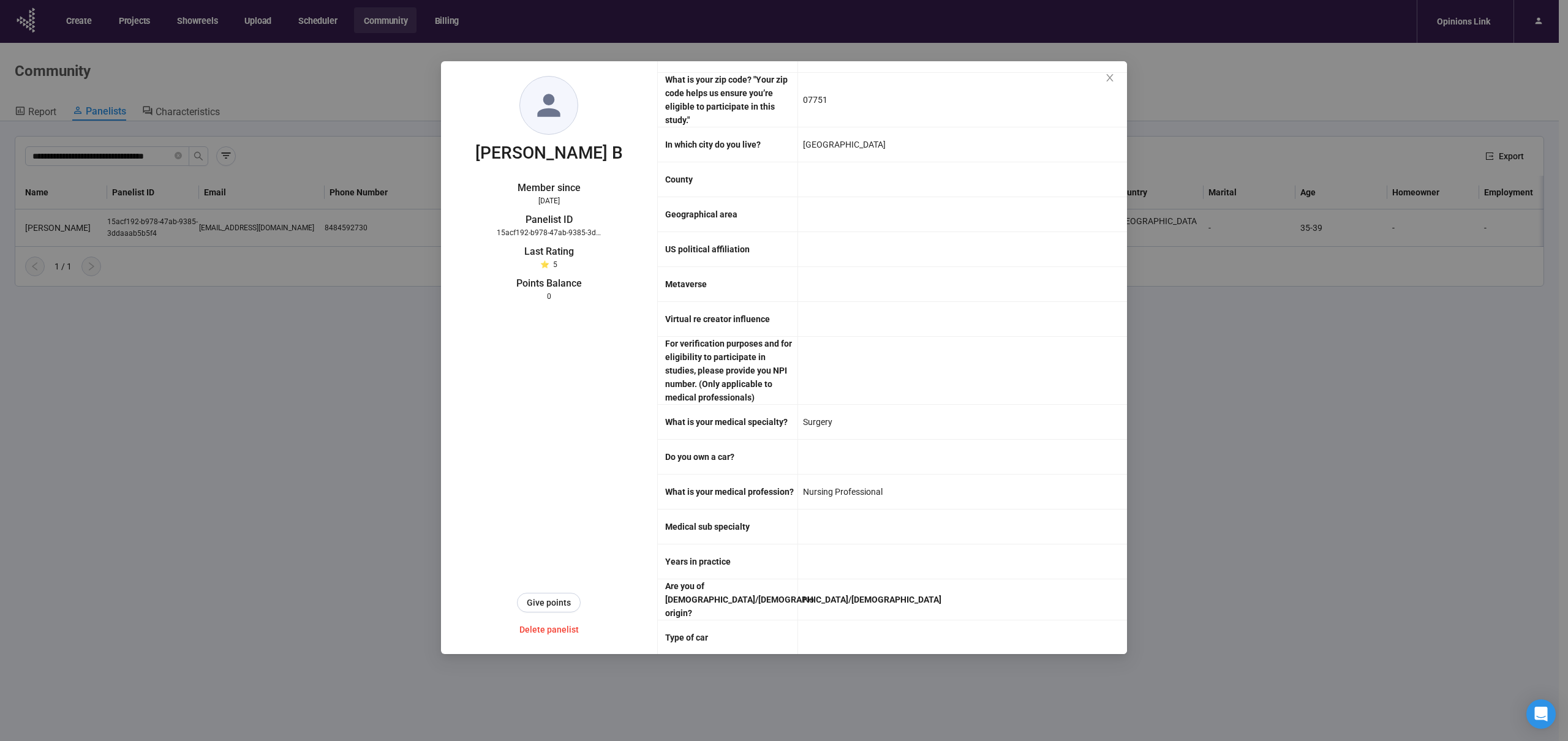
click at [868, 362] on div at bounding box center [962, 370] width 329 height 68
drag, startPoint x: 865, startPoint y: 356, endPoint x: 970, endPoint y: 354, distance: 105.0
click at [970, 354] on div at bounding box center [962, 370] width 329 height 68
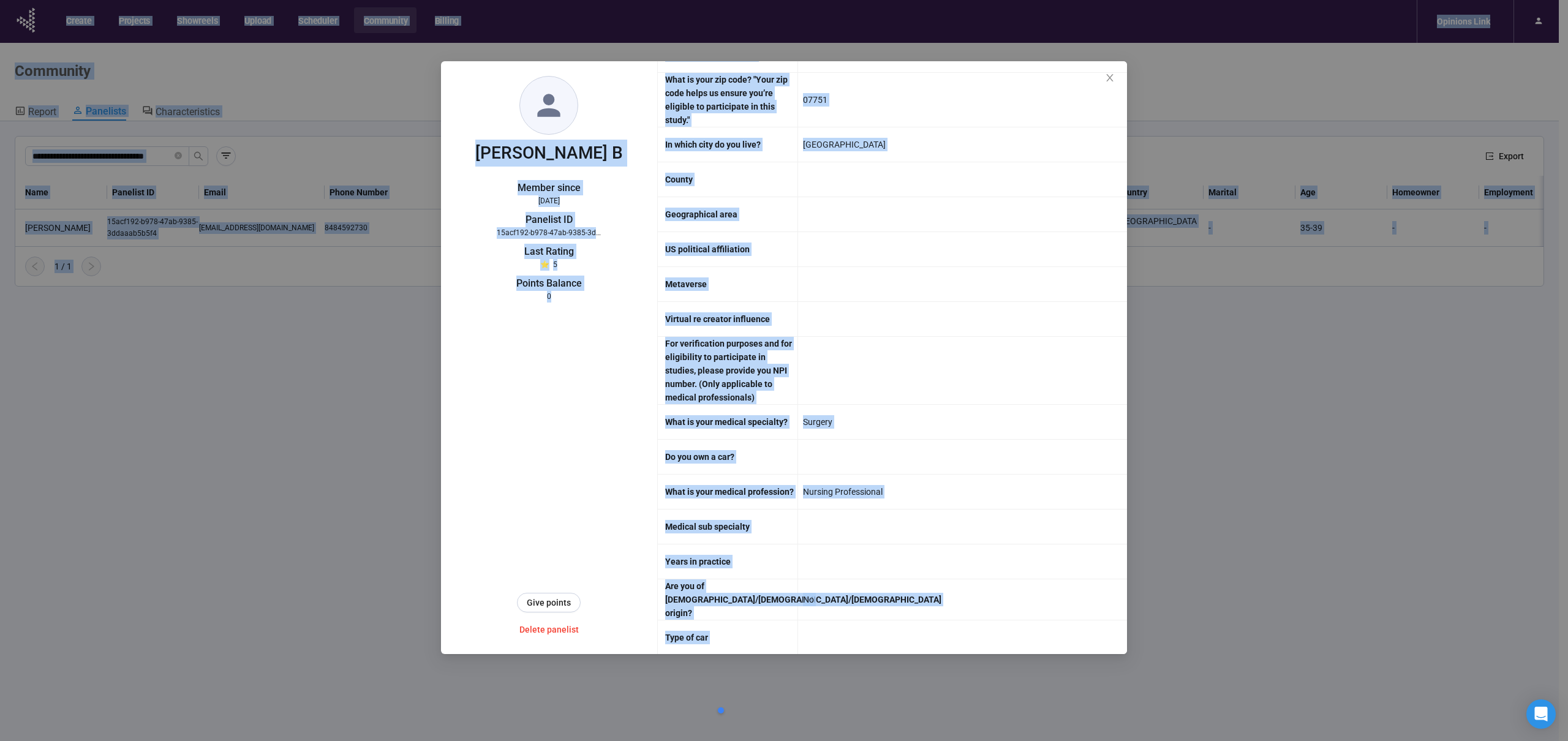
click at [933, 356] on div at bounding box center [962, 370] width 329 height 68
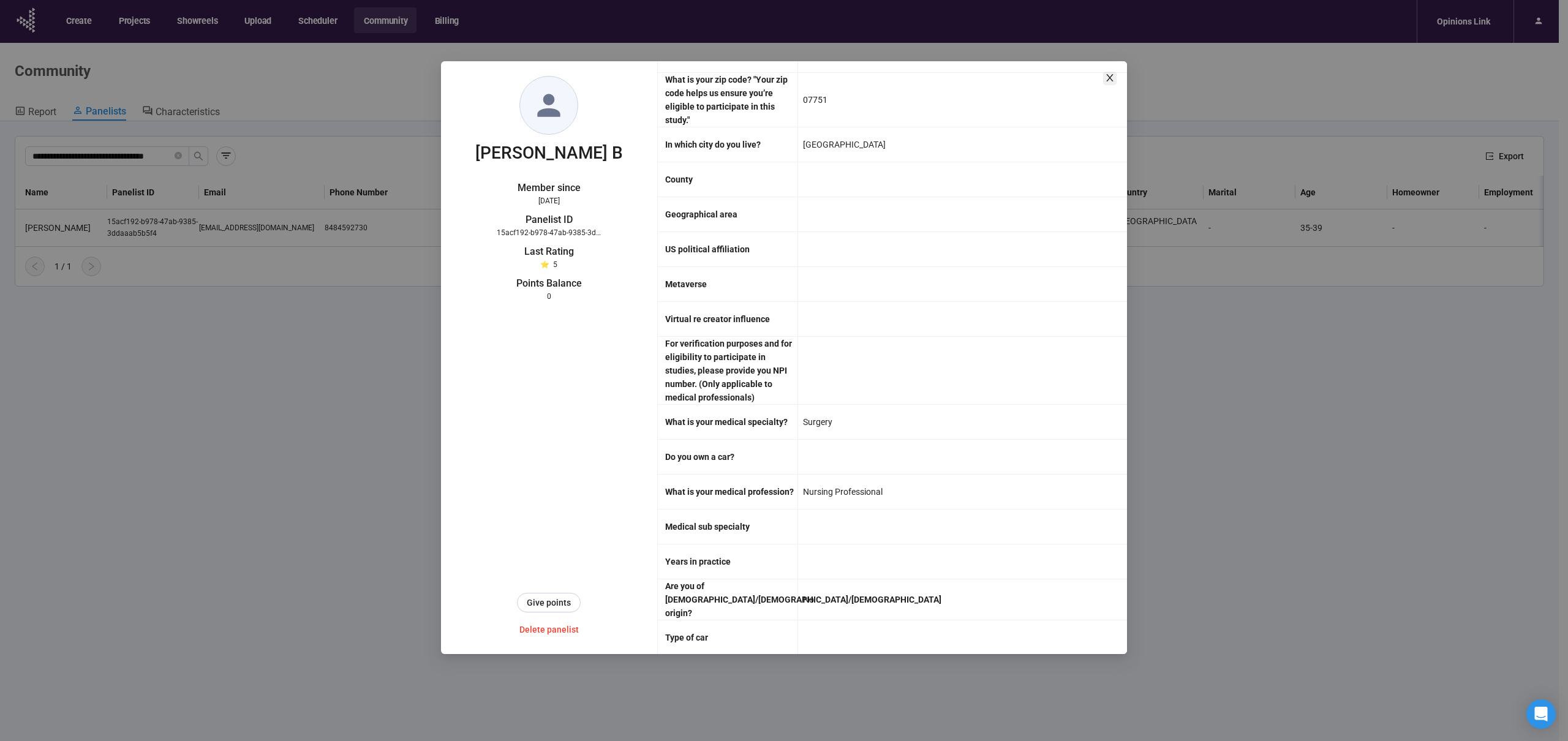
click at [1112, 75] on icon "close" at bounding box center [1110, 78] width 6 height 7
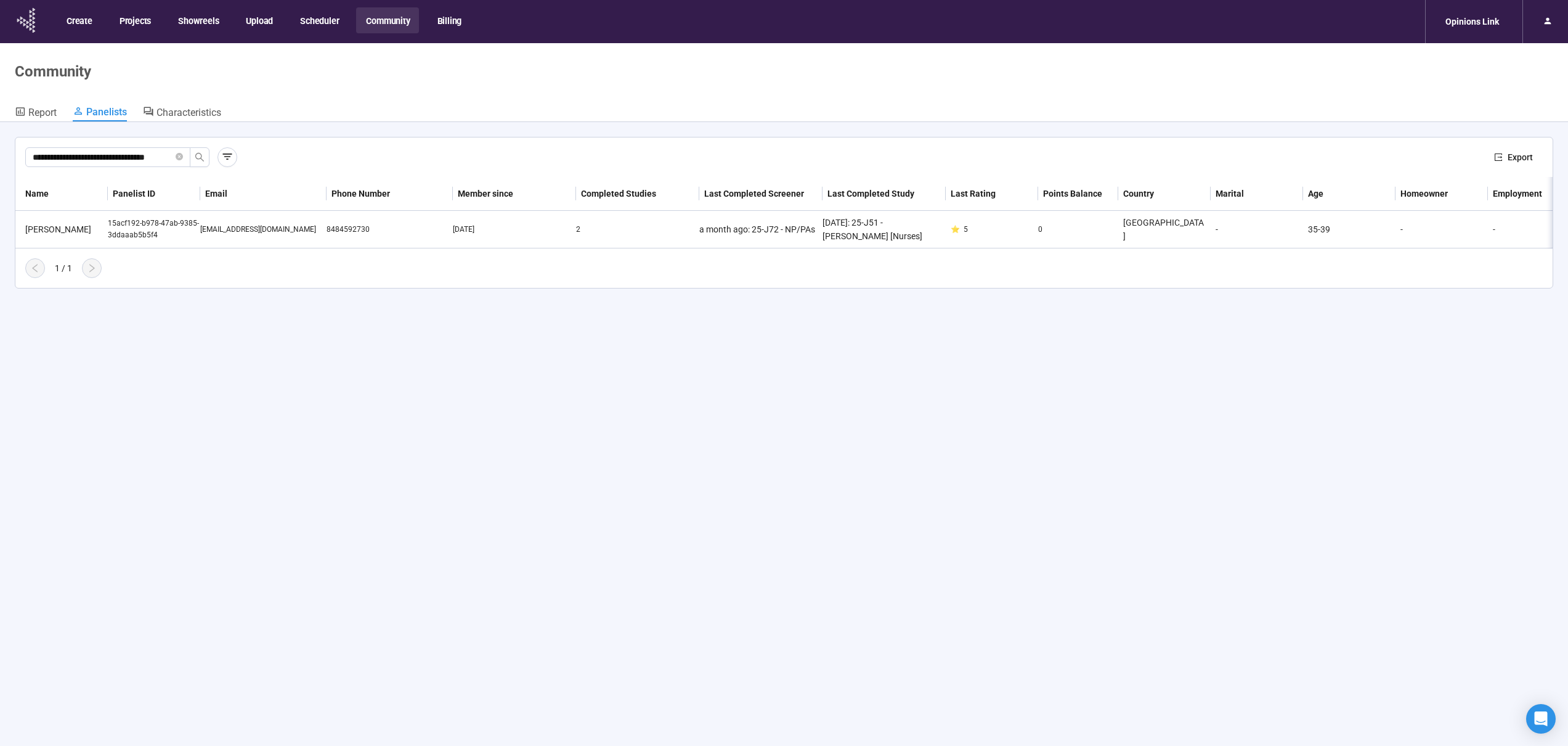
click at [41, 20] on icon at bounding box center [27, 21] width 31 height 32
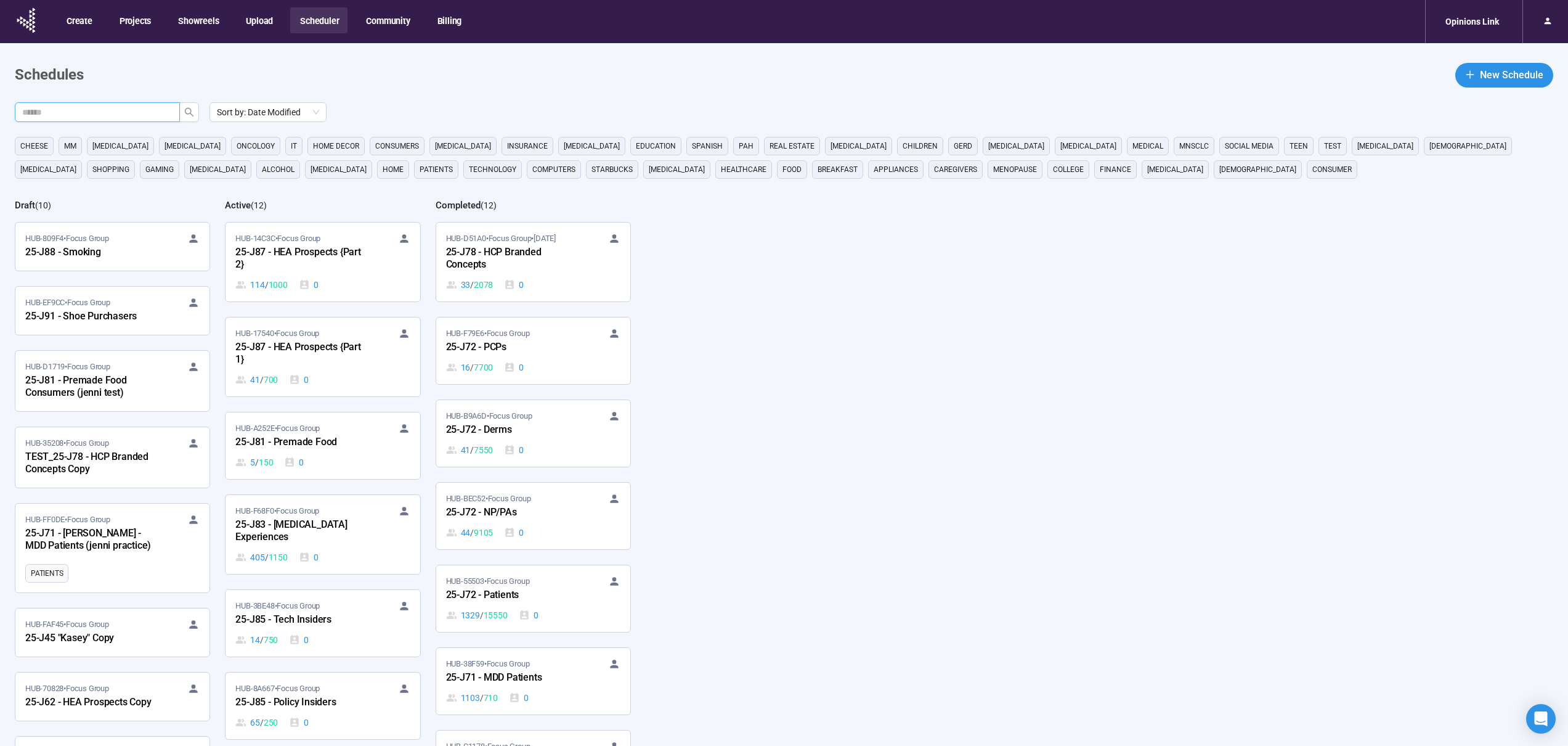
click at [152, 114] on input "text" at bounding box center [92, 112] width 141 height 14
type input "***"
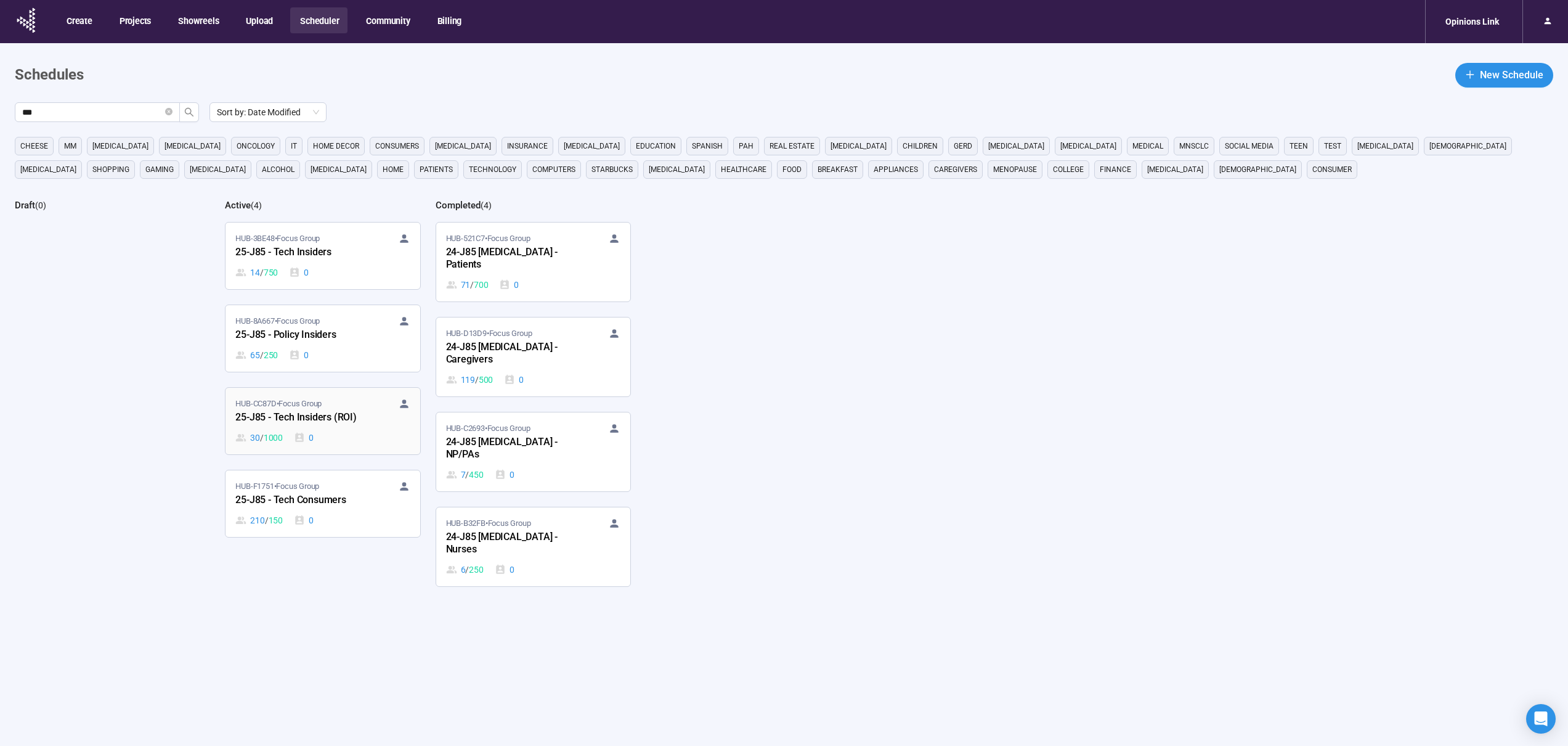
click at [336, 405] on div "HUB-CC87D • Focus Group" at bounding box center [322, 403] width 175 height 12
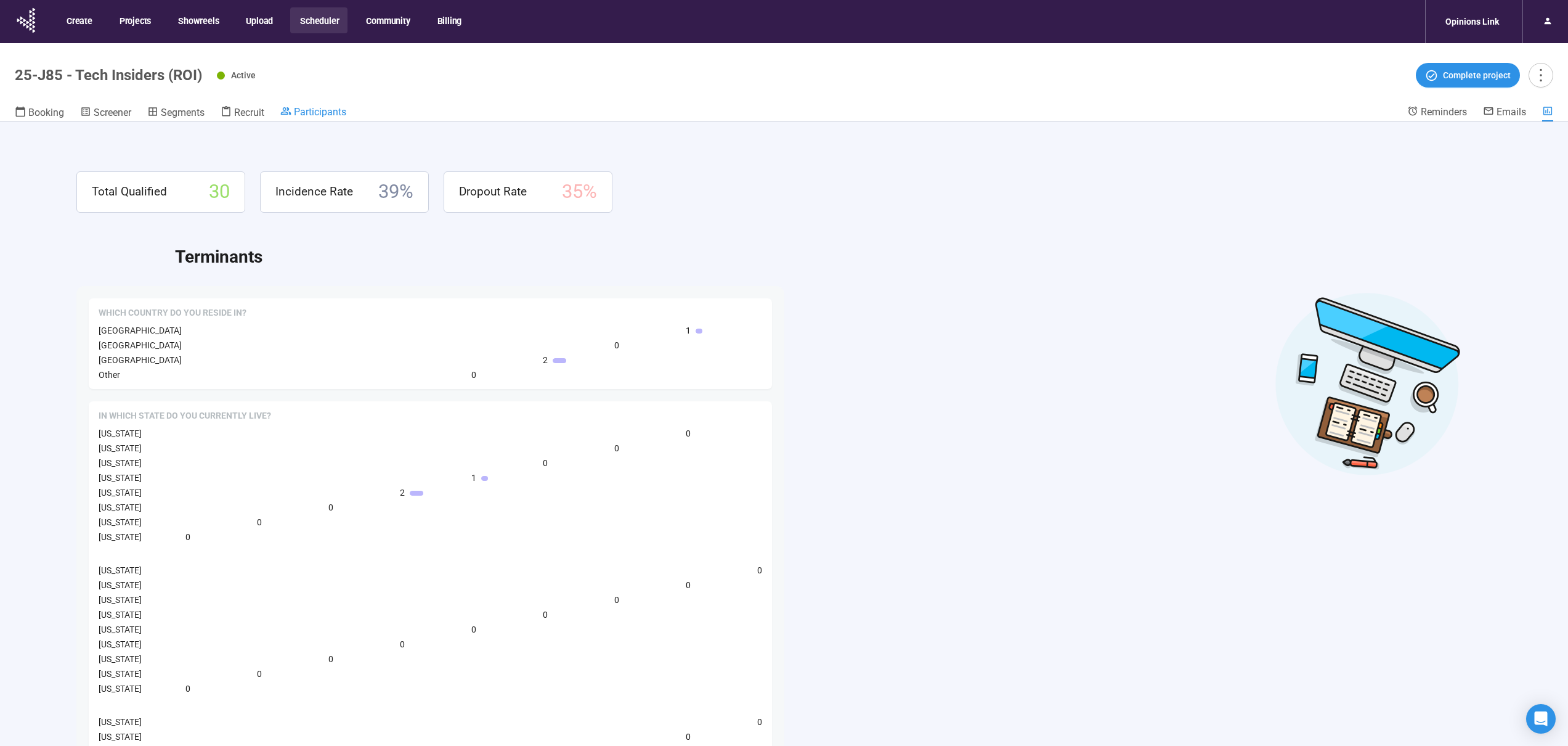
click at [307, 110] on span "Participants" at bounding box center [320, 112] width 52 height 12
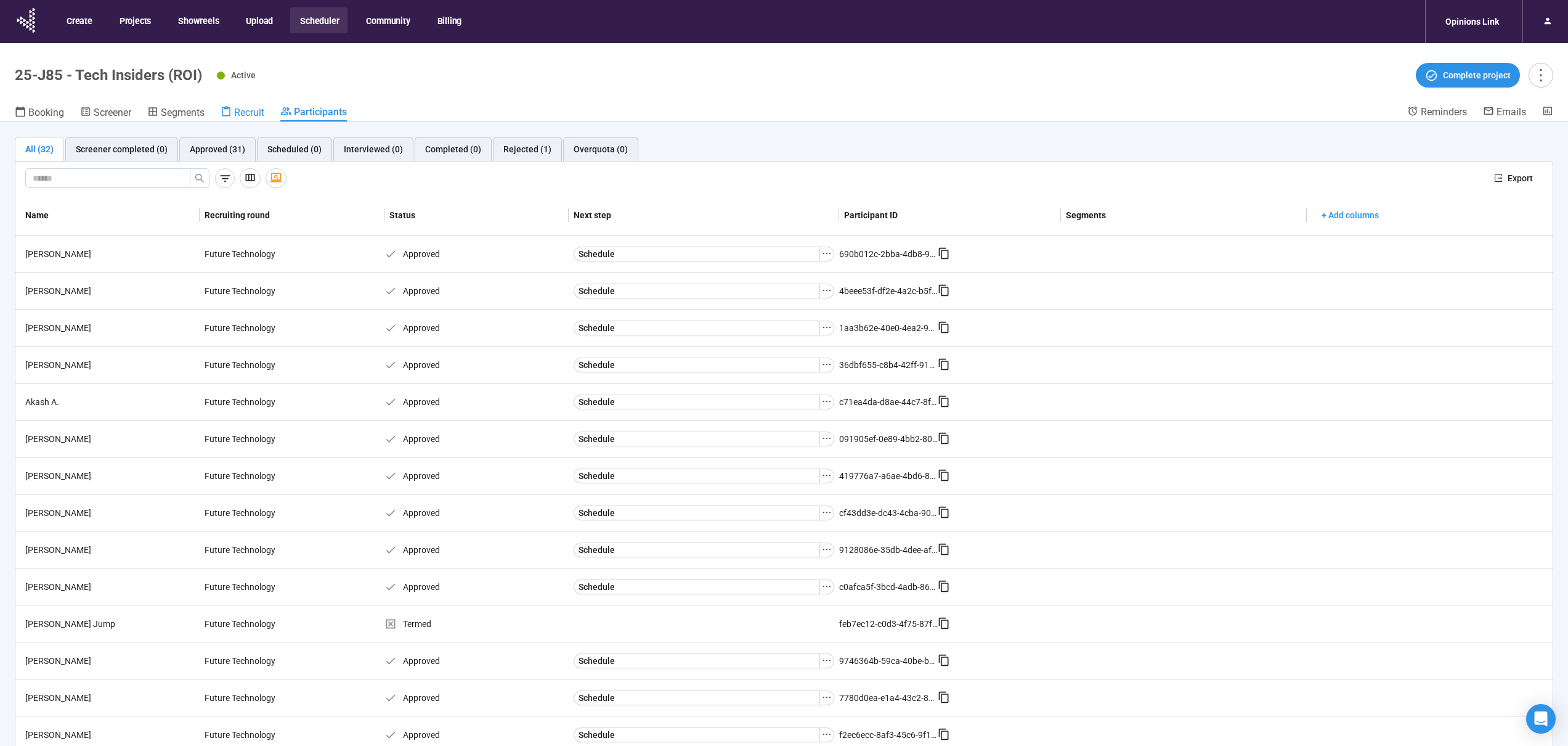
click at [244, 113] on span "Recruit" at bounding box center [249, 112] width 30 height 12
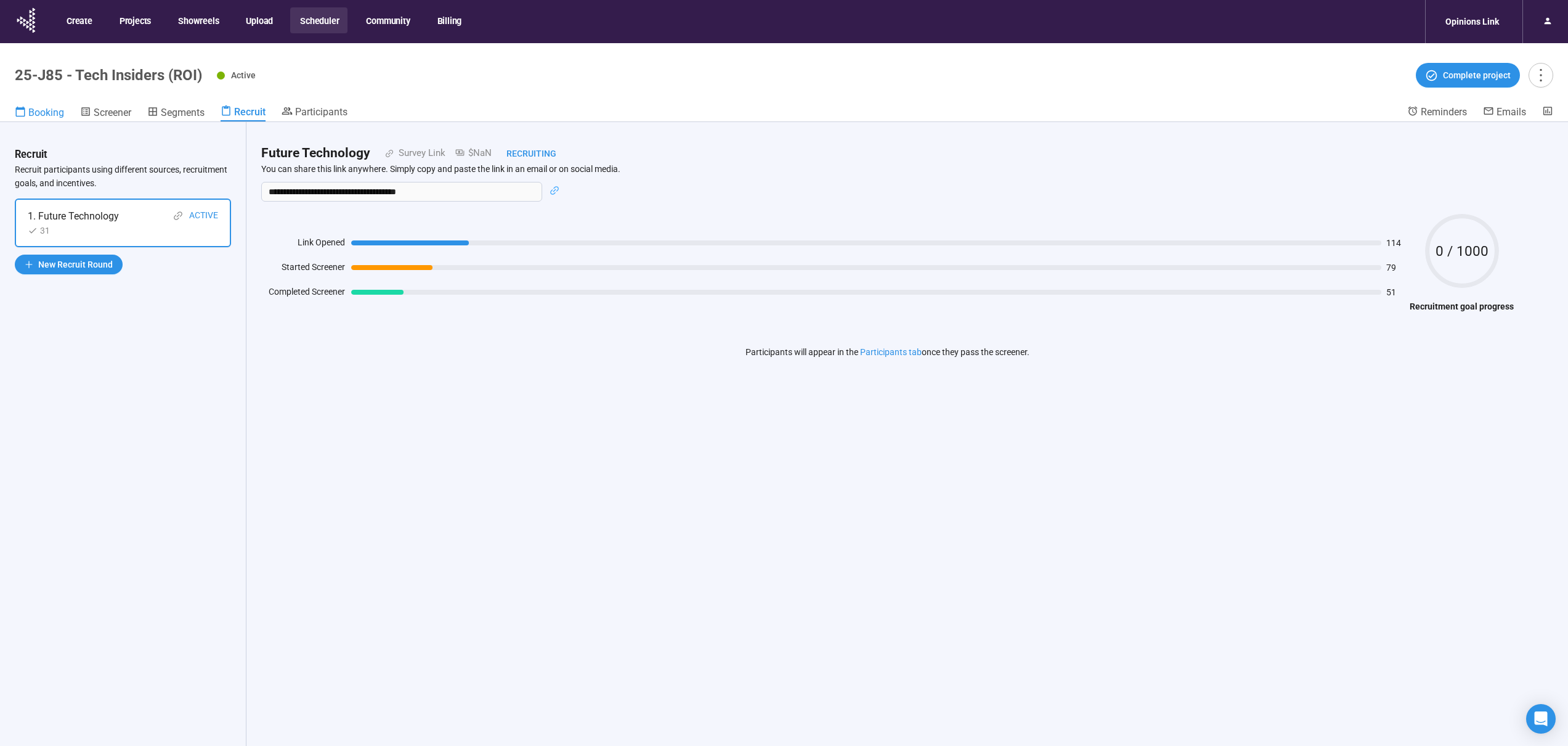
click at [62, 110] on span "Booking" at bounding box center [46, 112] width 35 height 12
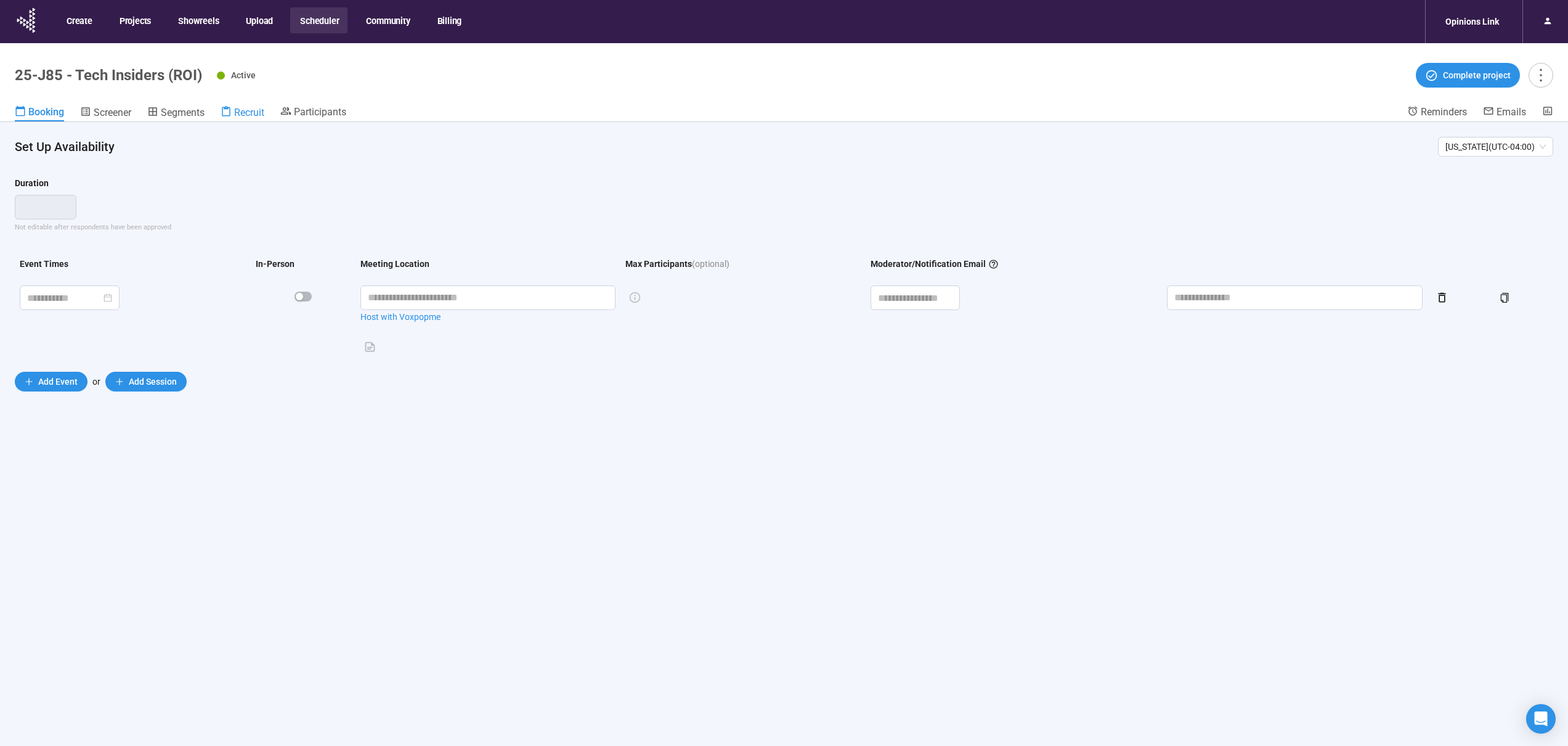
click at [233, 109] on div "Recruit" at bounding box center [242, 112] width 44 height 12
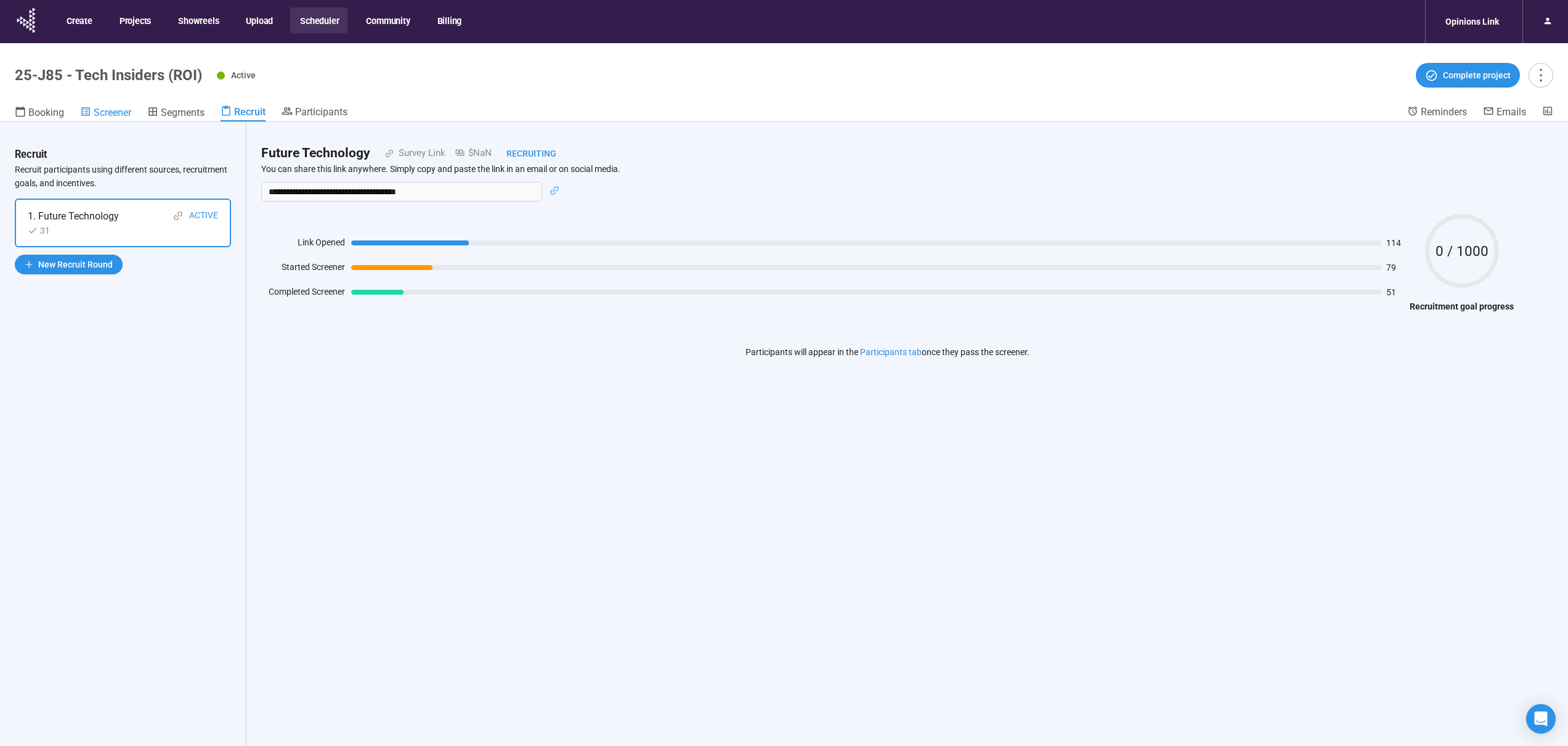
click at [119, 117] on span "Screener" at bounding box center [112, 112] width 37 height 12
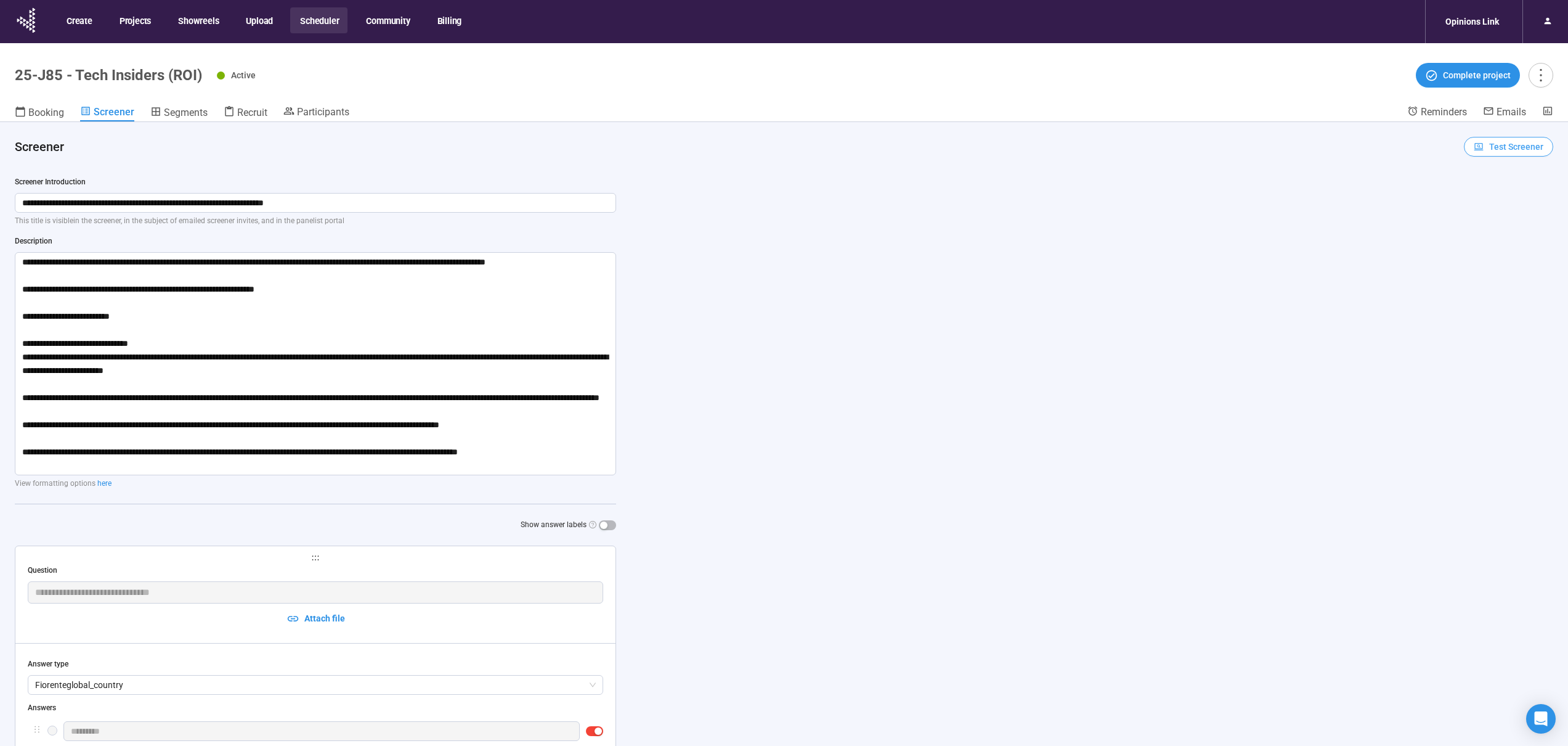
click at [1500, 150] on span "Test Screener" at bounding box center [1517, 147] width 54 height 14
click at [1477, 209] on link "Test screener" at bounding box center [1491, 211] width 50 height 10
click at [605, 525] on div "button" at bounding box center [604, 526] width 7 height 7
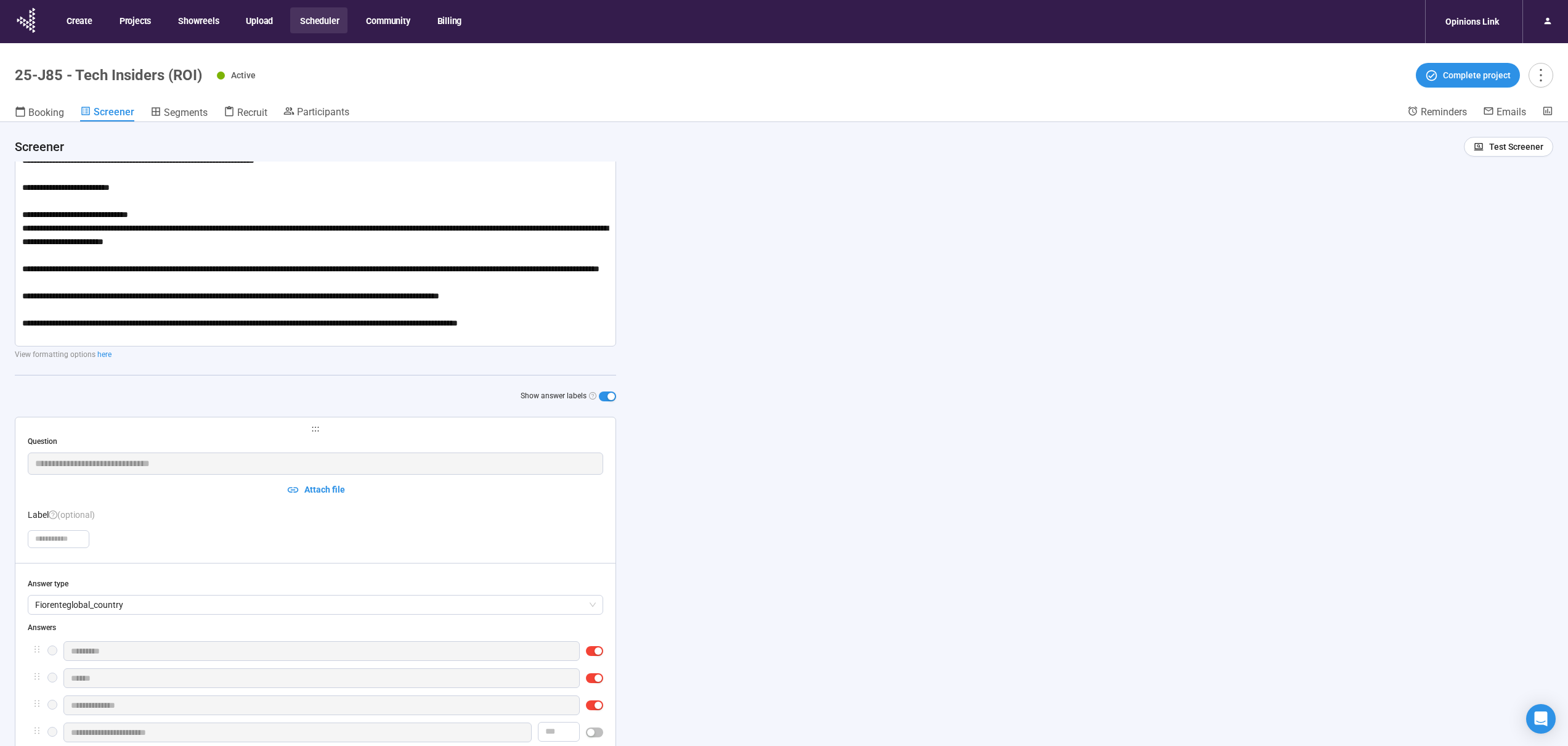
scroll to position [132, 0]
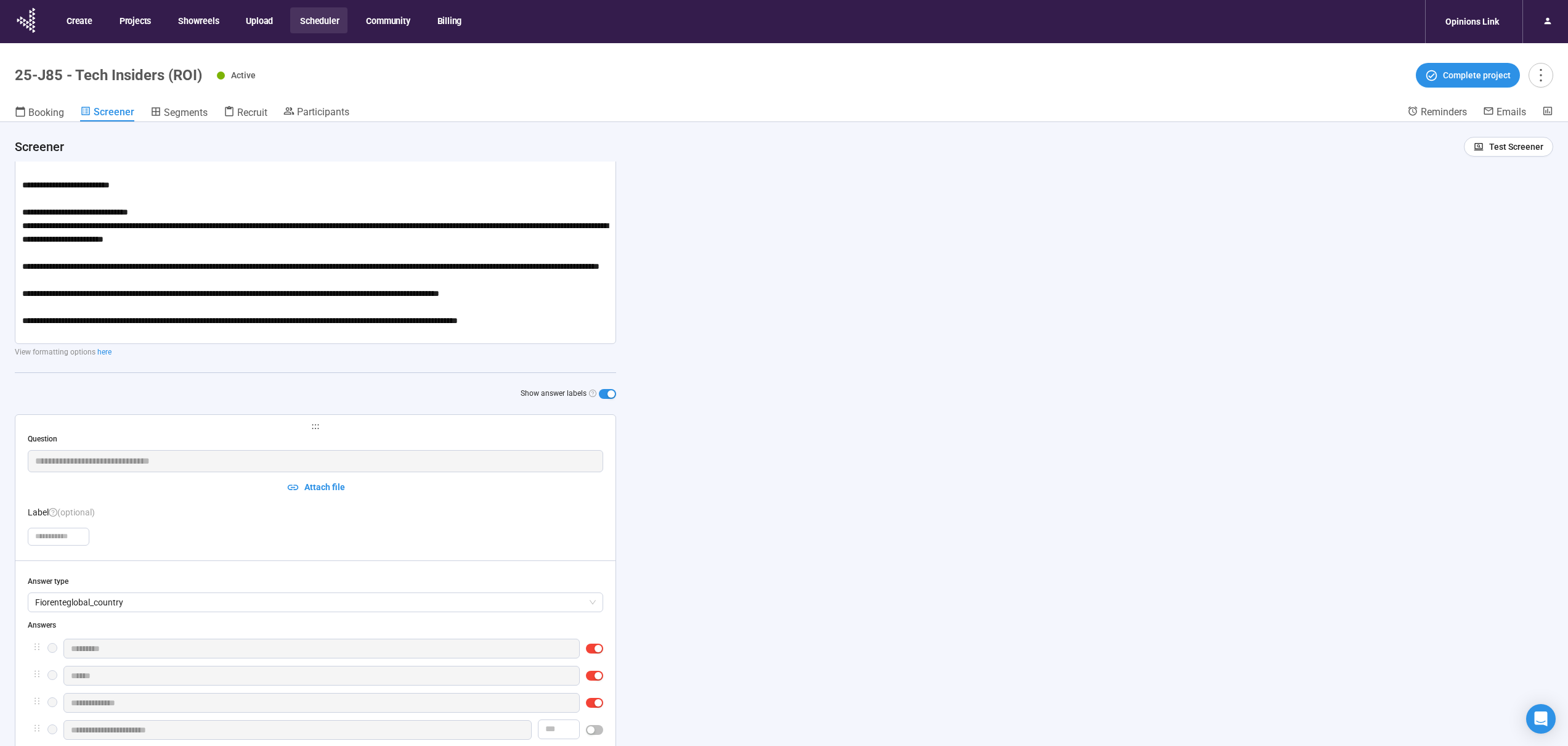
drag, startPoint x: 607, startPoint y: 396, endPoint x: 765, endPoint y: 402, distance: 158.1
click at [608, 396] on div "button" at bounding box center [611, 394] width 7 height 7
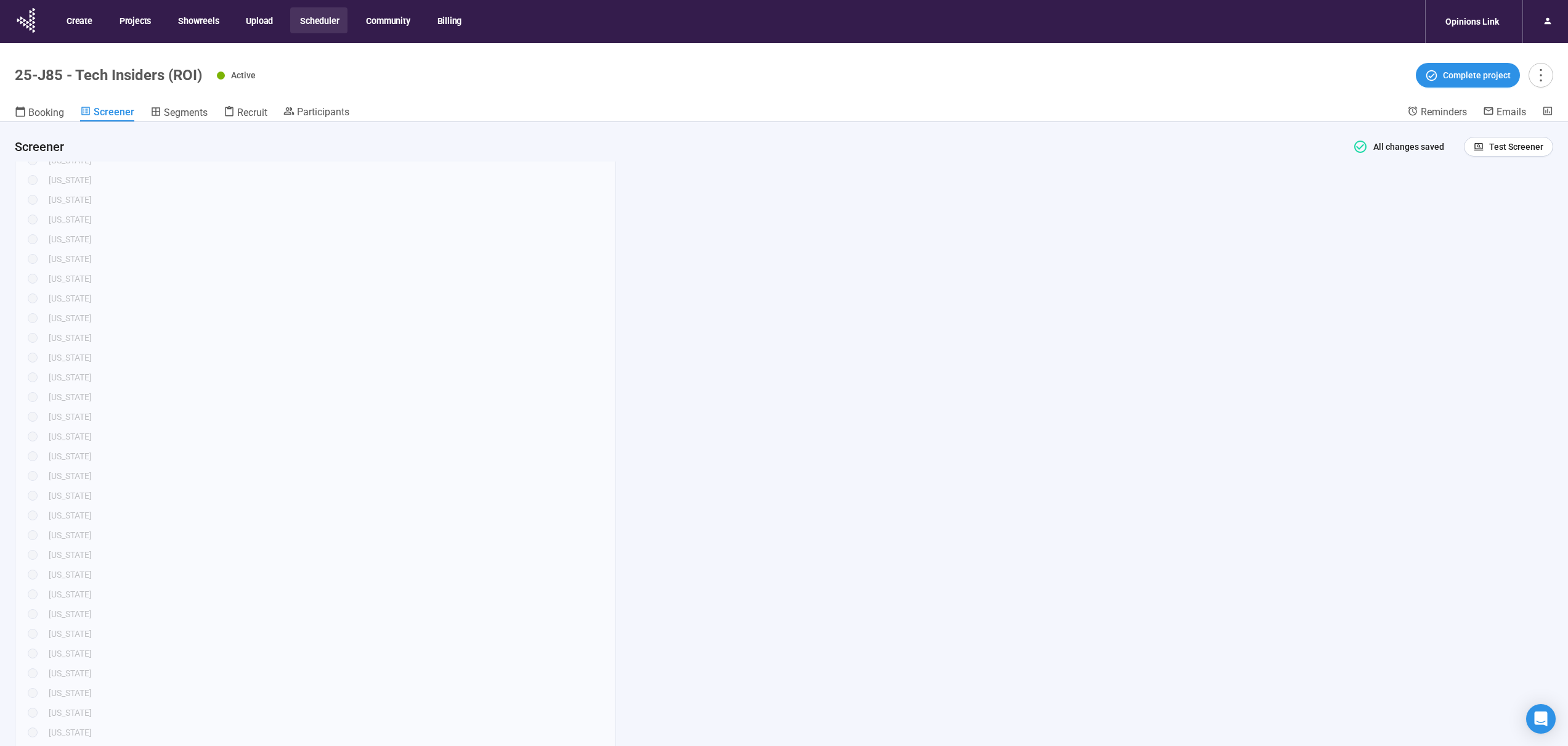
scroll to position [878, 0]
click at [34, 19] on icon at bounding box center [34, 19] width 3 height 4
